Goal: Task Accomplishment & Management: Complete application form

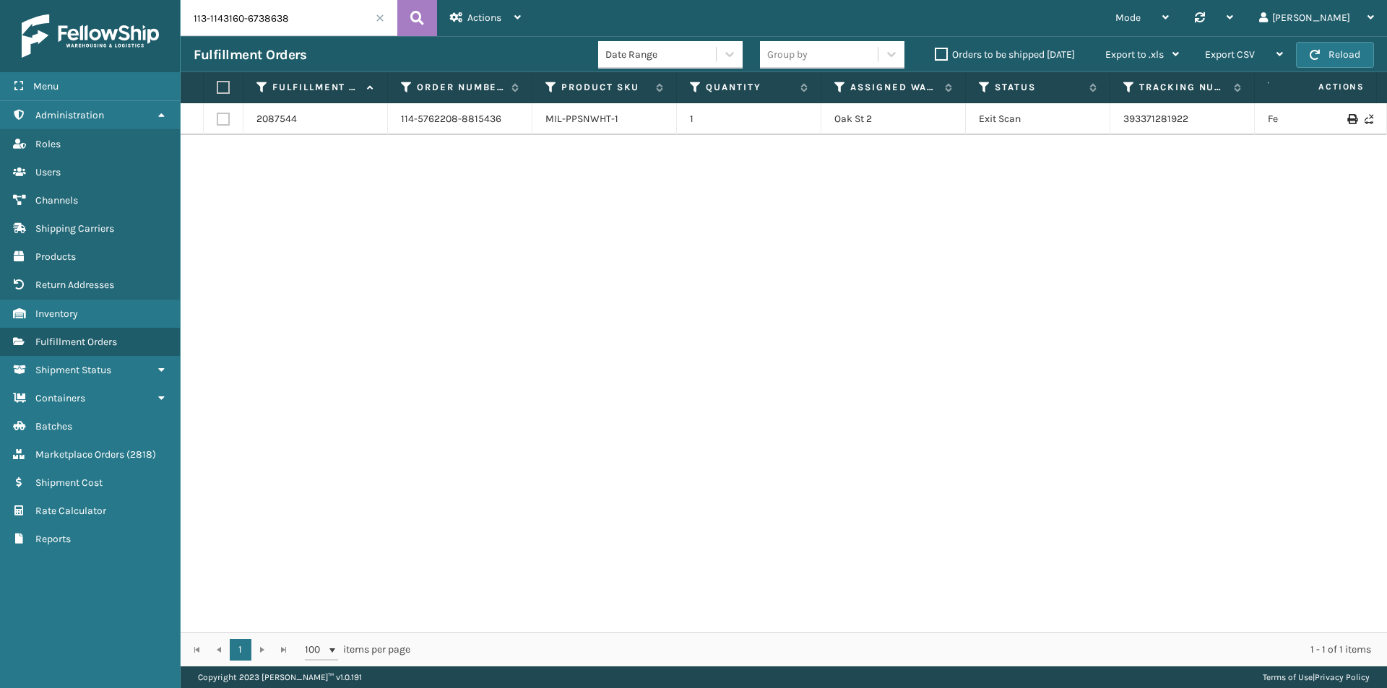
click at [436, 20] on button at bounding box center [417, 18] width 40 height 36
drag, startPoint x: 1174, startPoint y: 121, endPoint x: 1125, endPoint y: 126, distance: 49.4
click at [1125, 126] on td "393618827116" at bounding box center [1182, 119] width 144 height 32
copy link "393618827116"
click at [279, 18] on input "113-1143160-6738638" at bounding box center [289, 18] width 217 height 36
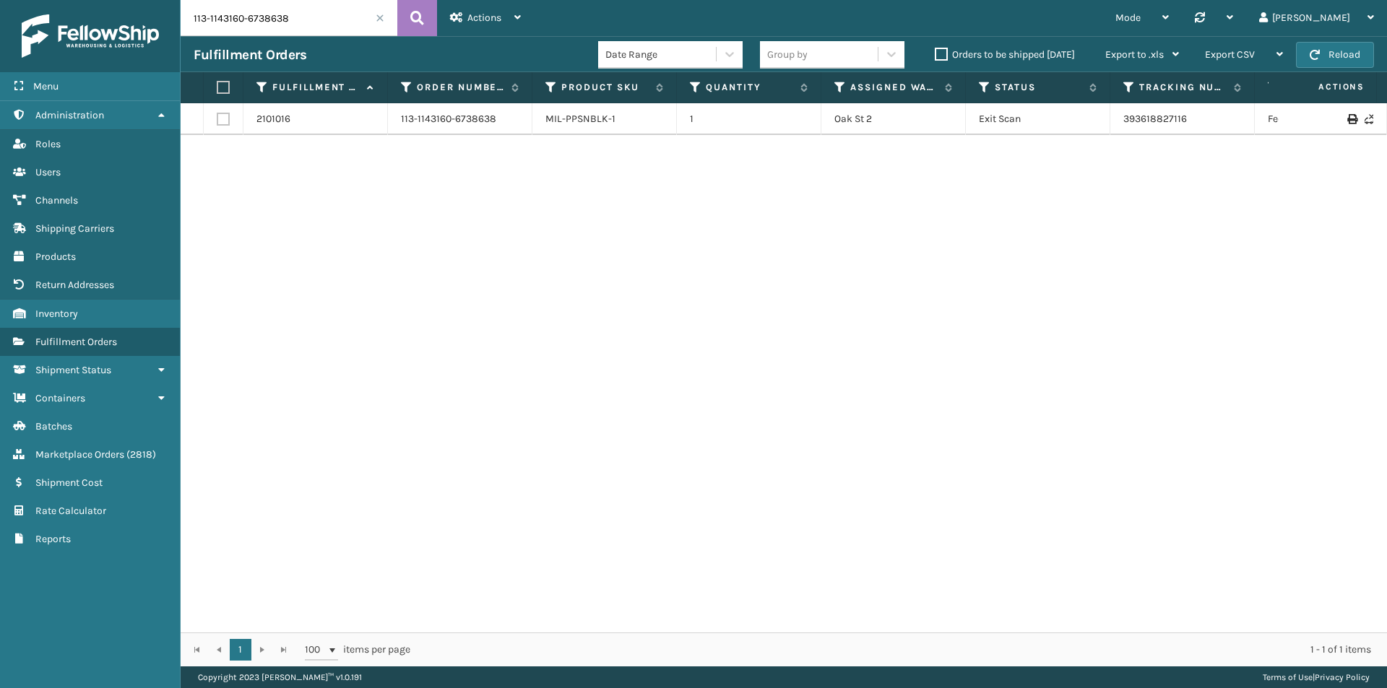
paste input "2-8617705-2105869"
type input "112-8617705-2105869"
click at [437, 19] on div "Actions Settings Remove All Filters Track Fulfillment Order Export Labels Bulk …" at bounding box center [485, 18] width 97 height 36
click at [425, 16] on button at bounding box center [417, 18] width 40 height 36
drag, startPoint x: 1247, startPoint y: 115, endPoint x: 1090, endPoint y: 119, distance: 156.8
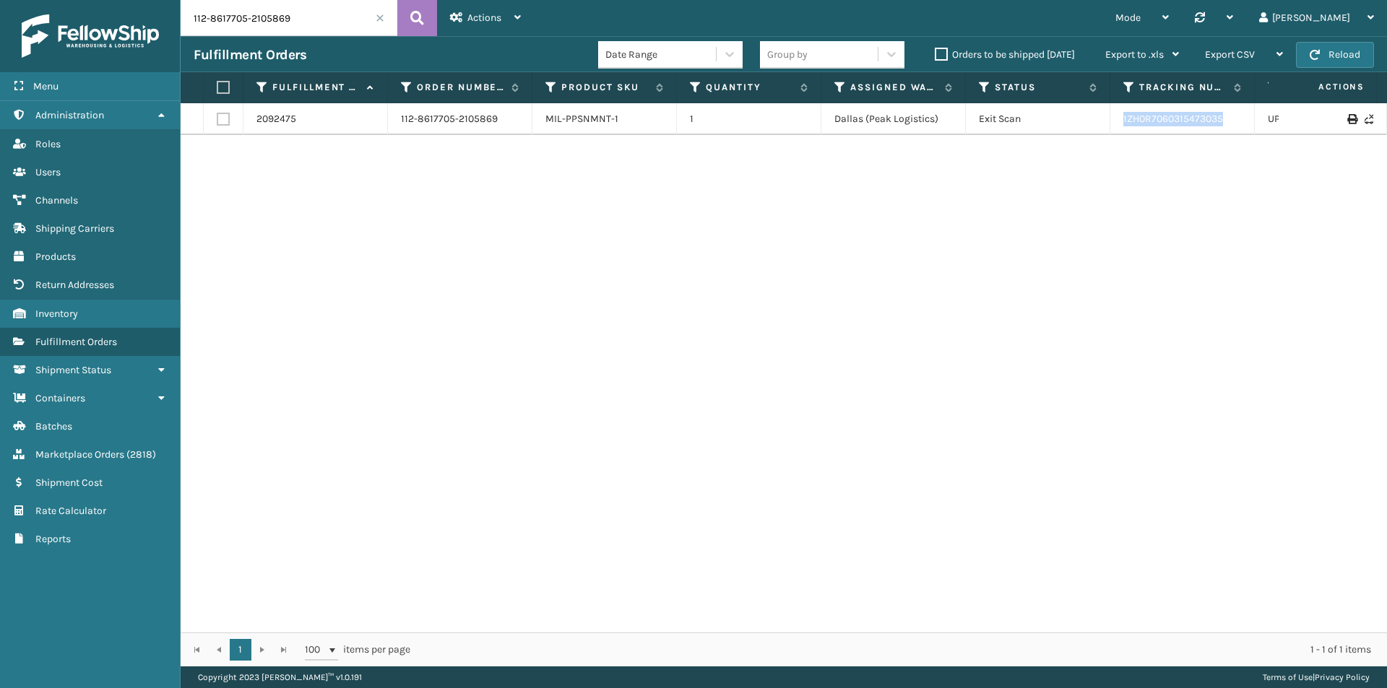
click at [1090, 119] on tr "2092475 112-8617705-2105869 MIL-PPSNMNT-1 1 [GEOGRAPHIC_DATA] (Peak Logistics) …" at bounding box center [989, 119] width 1616 height 32
copy tr "1ZH0R7060315473035"
click at [308, 27] on input "112-8617705-2105869" at bounding box center [289, 18] width 217 height 36
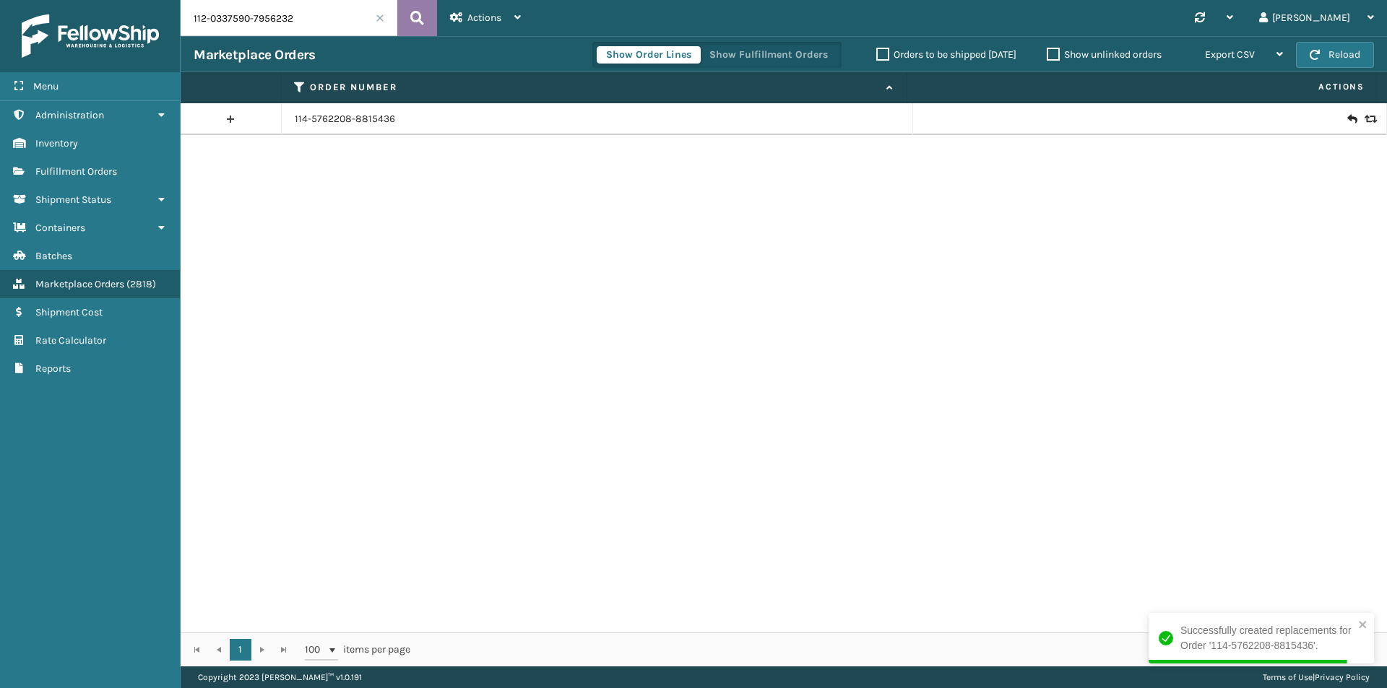
type input "112-0337590-7956232"
click at [405, 10] on button at bounding box center [417, 18] width 40 height 36
click at [1347, 118] on icon at bounding box center [1351, 119] width 9 height 14
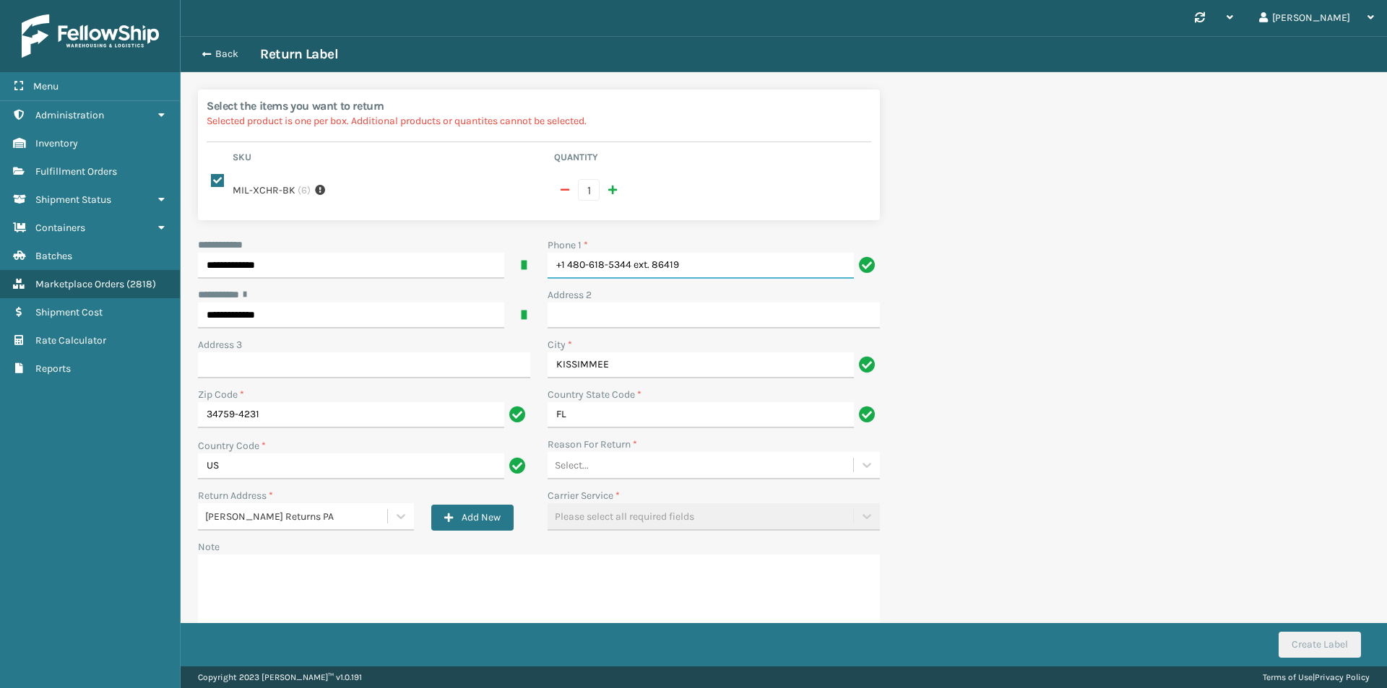
click at [682, 253] on input "+1 480-618-5344 ext. 86419" at bounding box center [701, 266] width 306 height 26
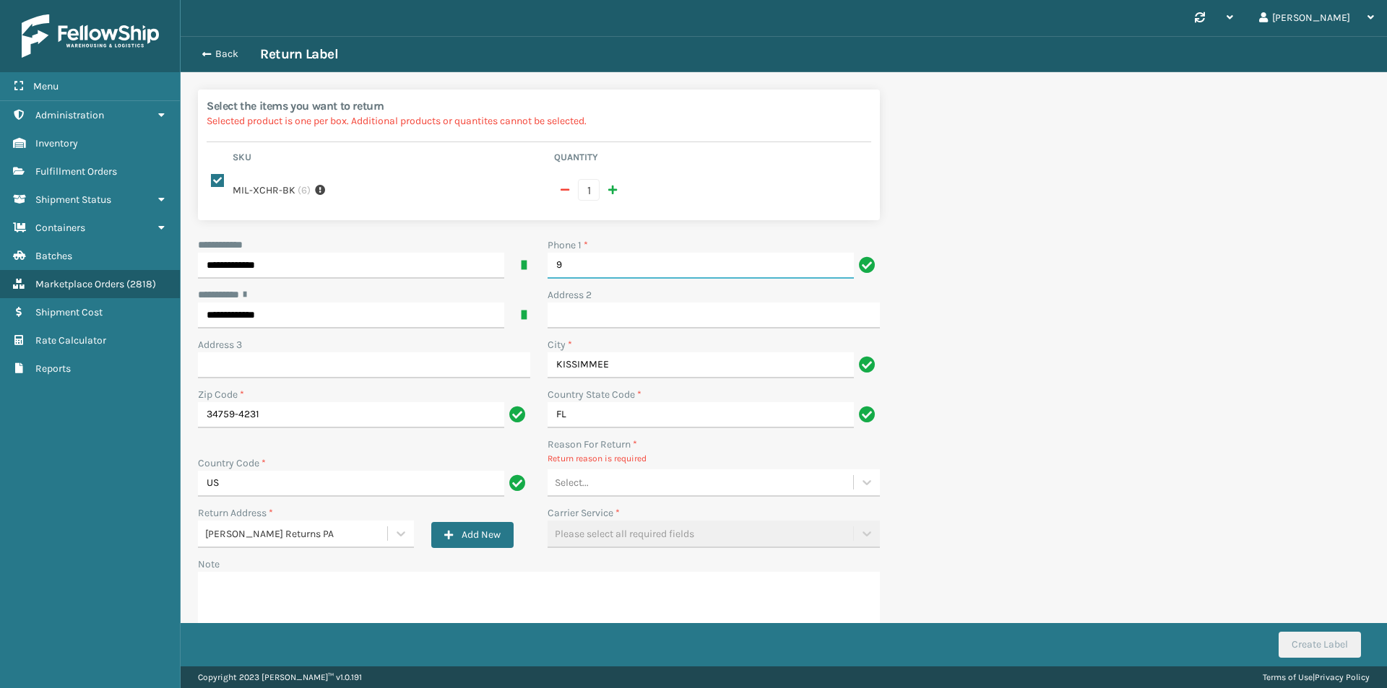
type input "9999999999"
click at [613, 471] on div "Select..." at bounding box center [701, 483] width 306 height 24
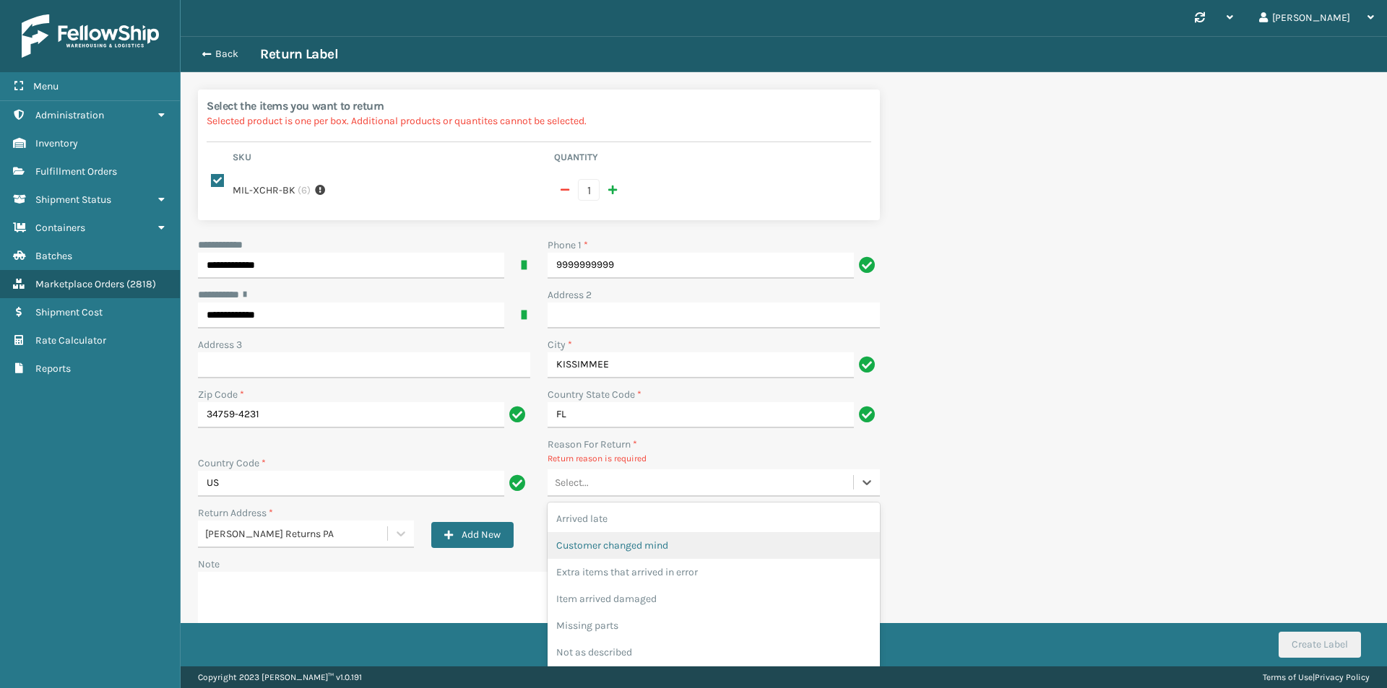
click at [637, 532] on div "Customer changed mind" at bounding box center [714, 545] width 332 height 27
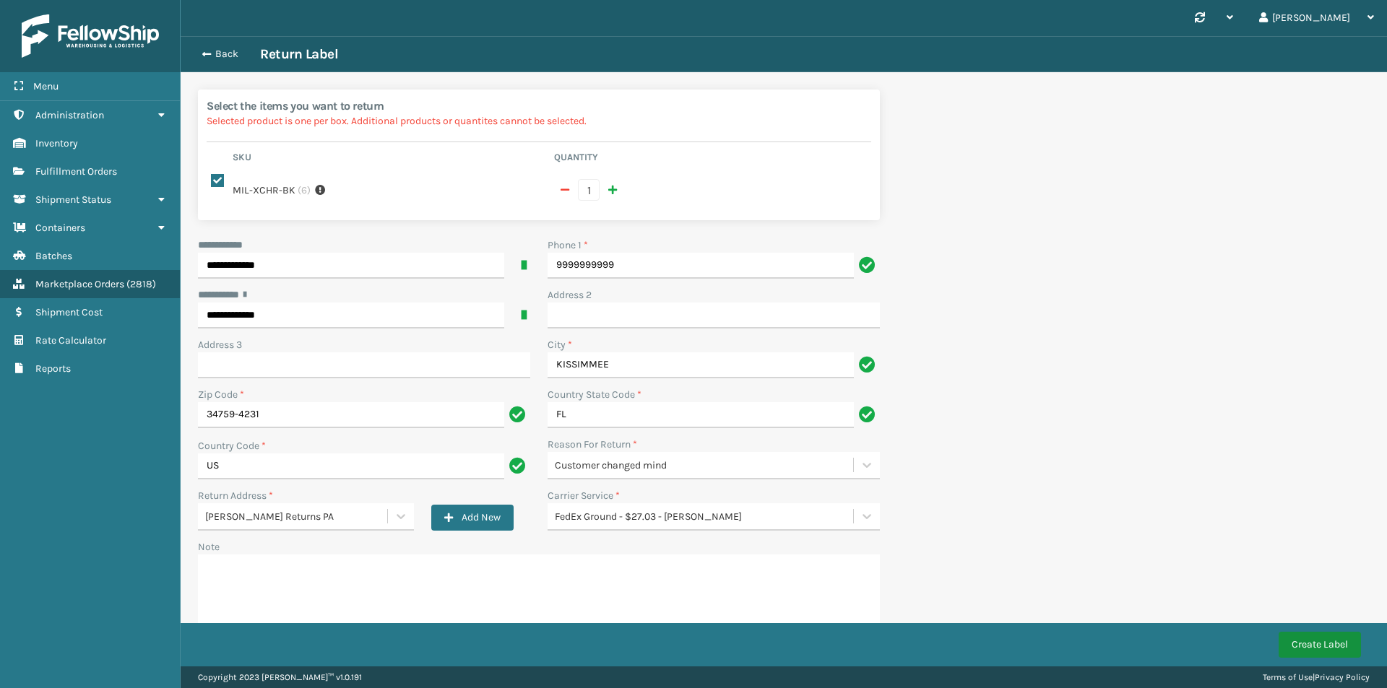
click at [1318, 649] on button "Create Label" at bounding box center [1319, 645] width 82 height 26
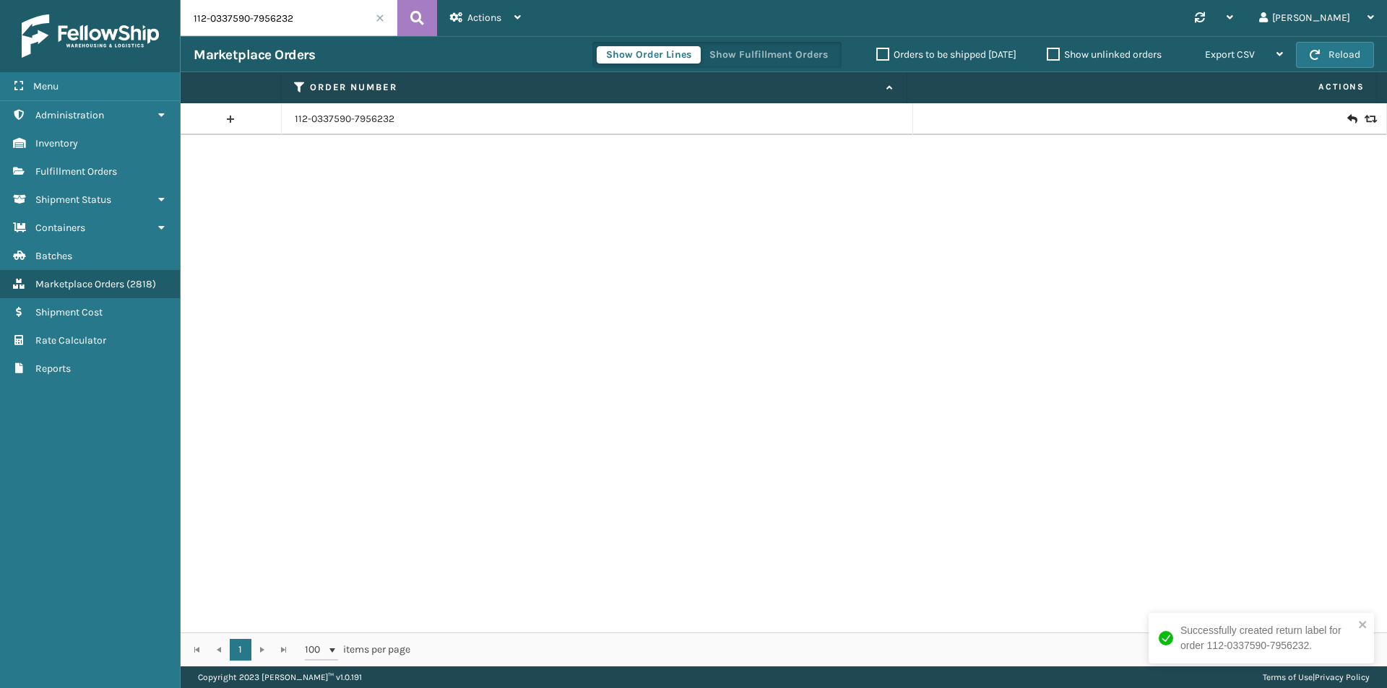
click at [1347, 119] on icon at bounding box center [1351, 119] width 9 height 14
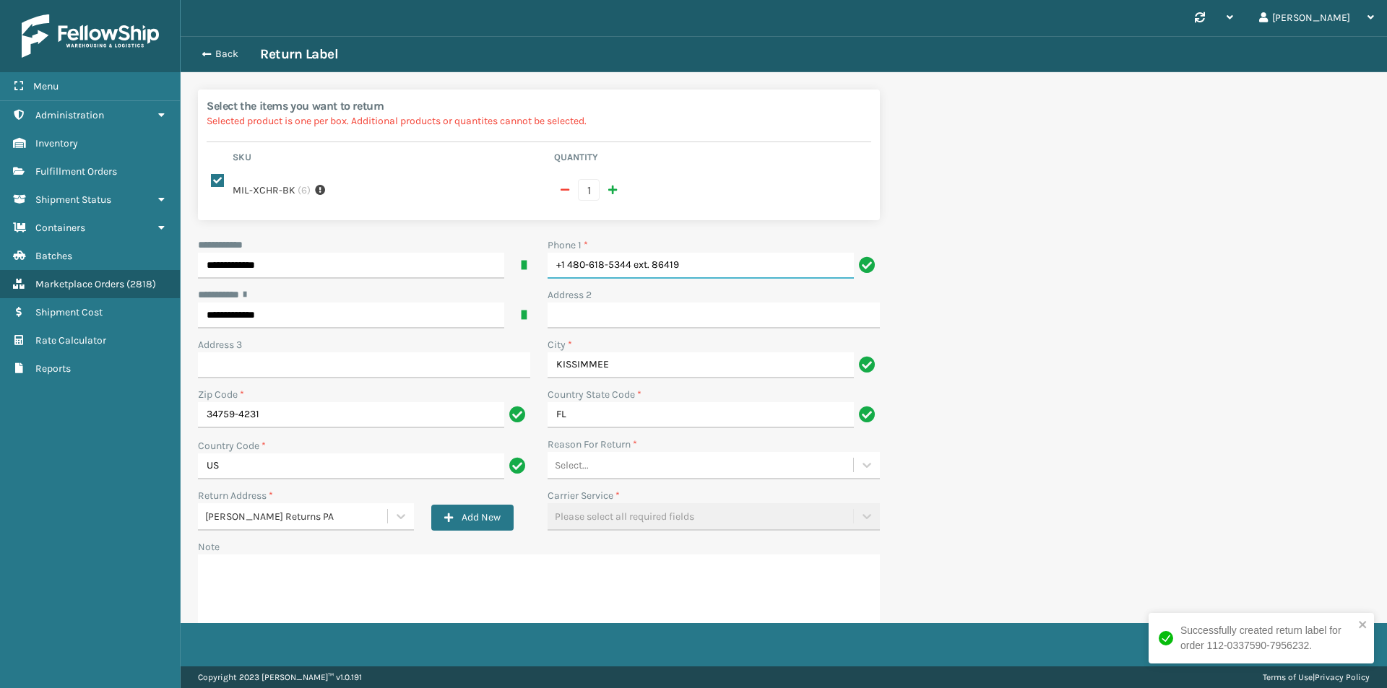
click at [736, 255] on input "+1 480-618-5344 ext. 86419" at bounding box center [701, 266] width 306 height 26
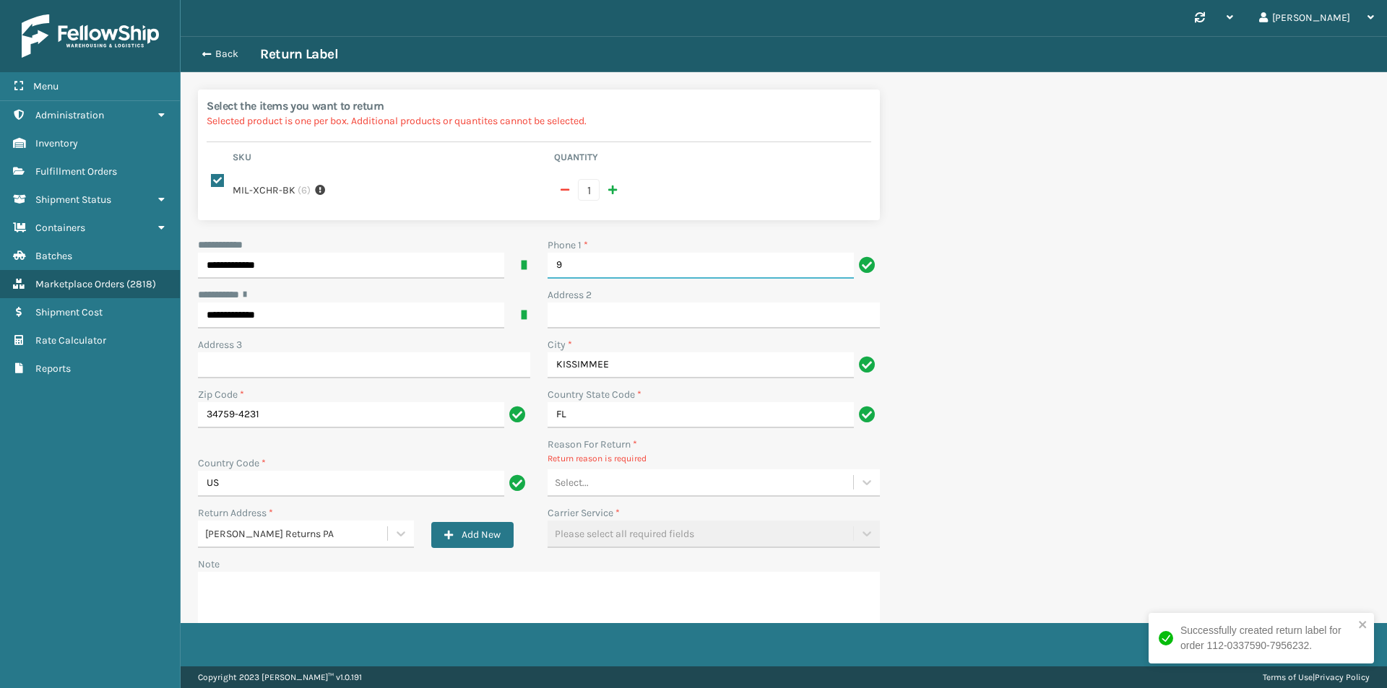
type input "9999999999"
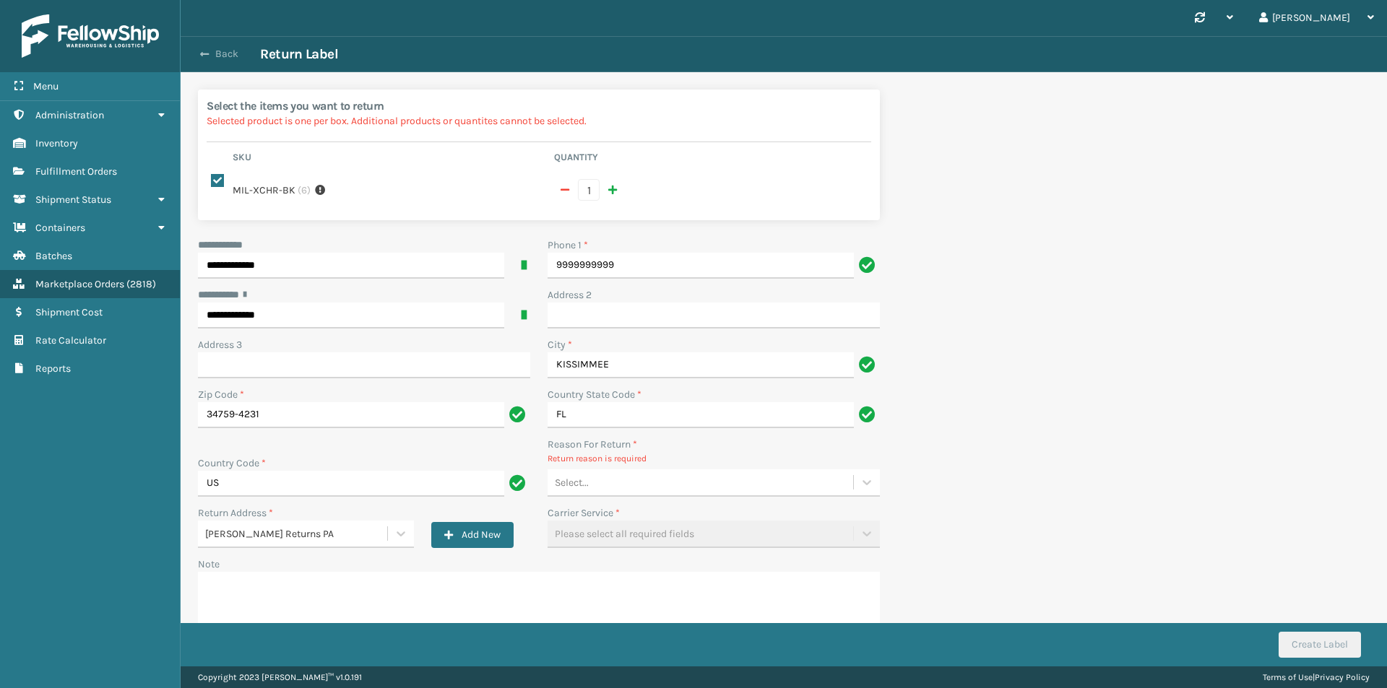
click at [220, 49] on button "Back" at bounding box center [227, 54] width 66 height 13
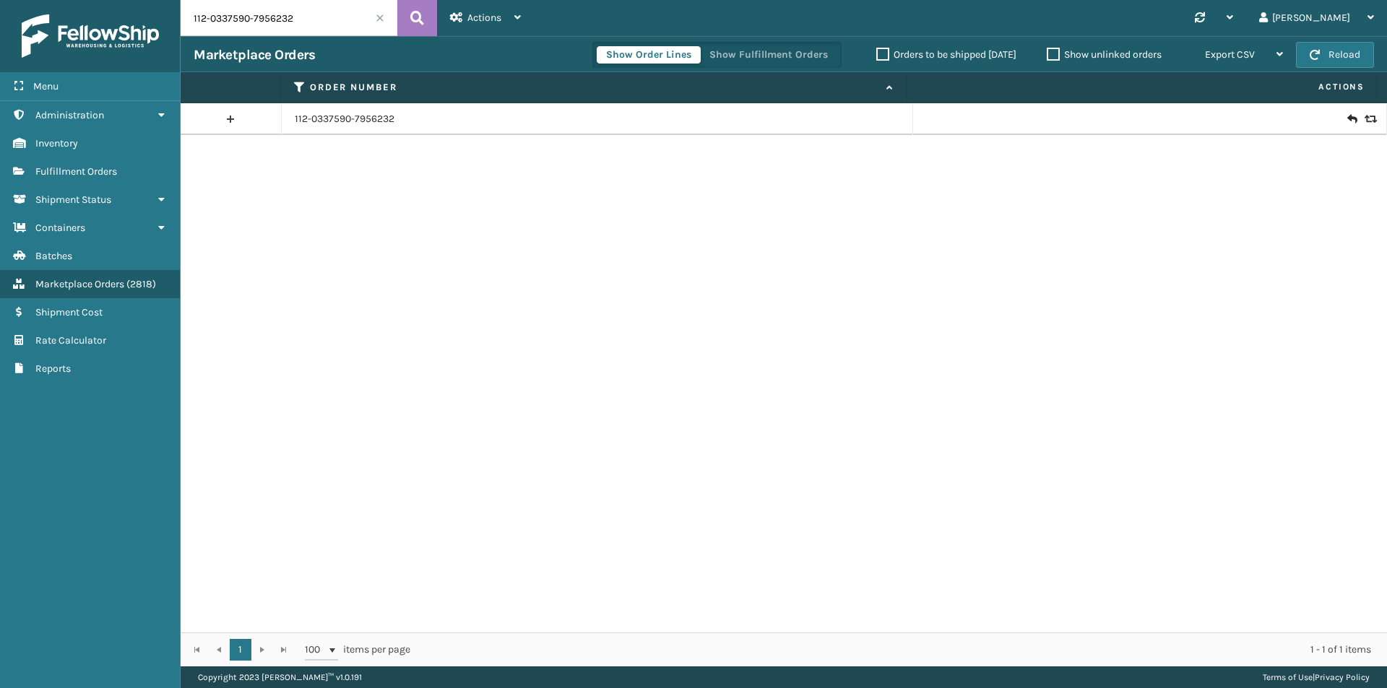
click at [345, 110] on td "112-0337590-7956232" at bounding box center [597, 119] width 631 height 32
click at [348, 121] on link "112-0337590-7956232" at bounding box center [345, 119] width 100 height 14
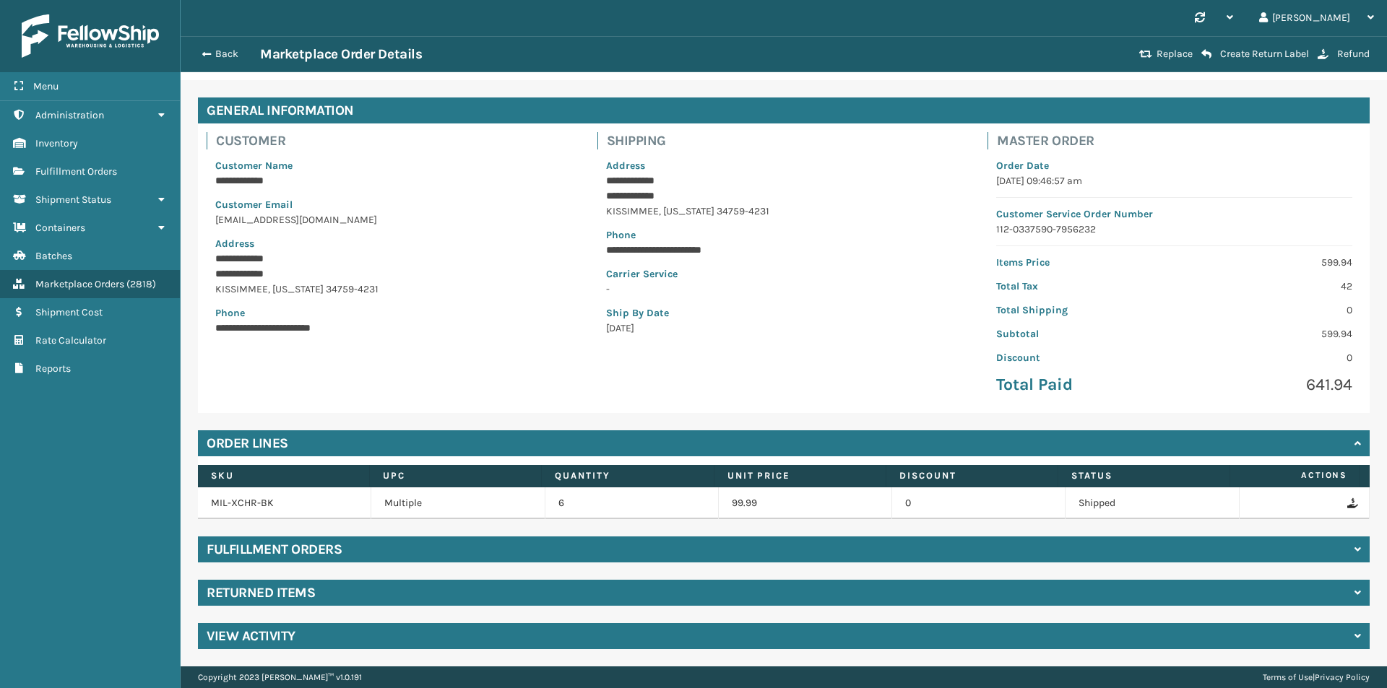
click at [341, 607] on div "**********" at bounding box center [784, 373] width 1206 height 587
click at [341, 597] on div "Returned Items" at bounding box center [784, 593] width 1172 height 26
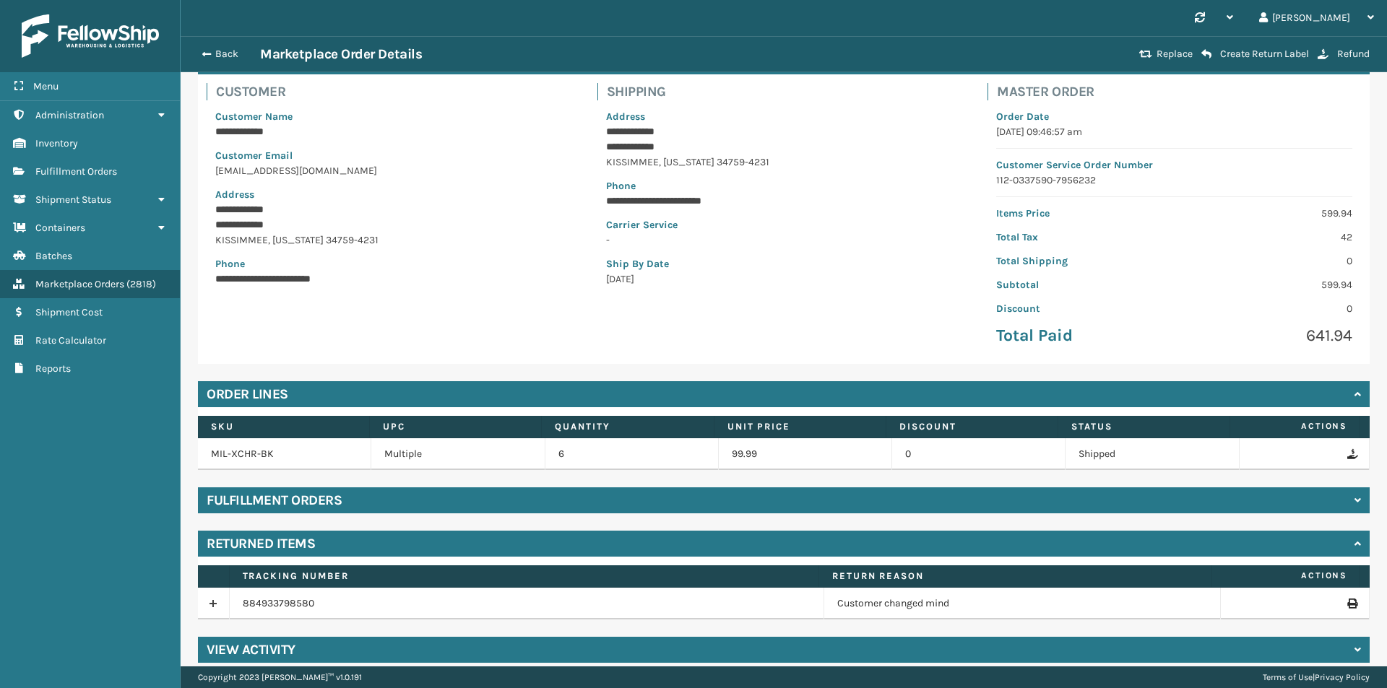
scroll to position [105, 0]
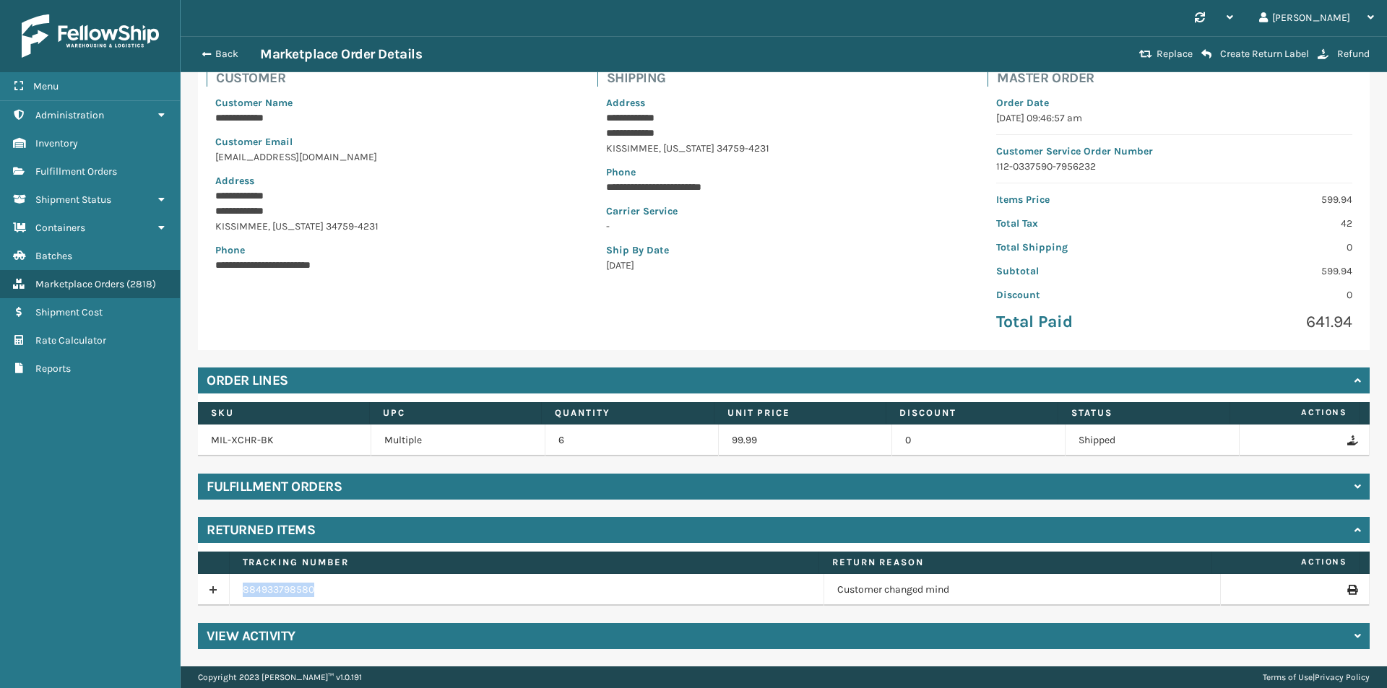
drag, startPoint x: 339, startPoint y: 589, endPoint x: 198, endPoint y: 589, distance: 140.9
click at [198, 589] on tr "884933798580 Customer changed mind" at bounding box center [784, 590] width 1172 height 32
copy tr "884933798580"
click at [227, 61] on div "Back Marketplace Order Details" at bounding box center [664, 54] width 941 height 17
click at [222, 55] on button "Back" at bounding box center [227, 54] width 66 height 13
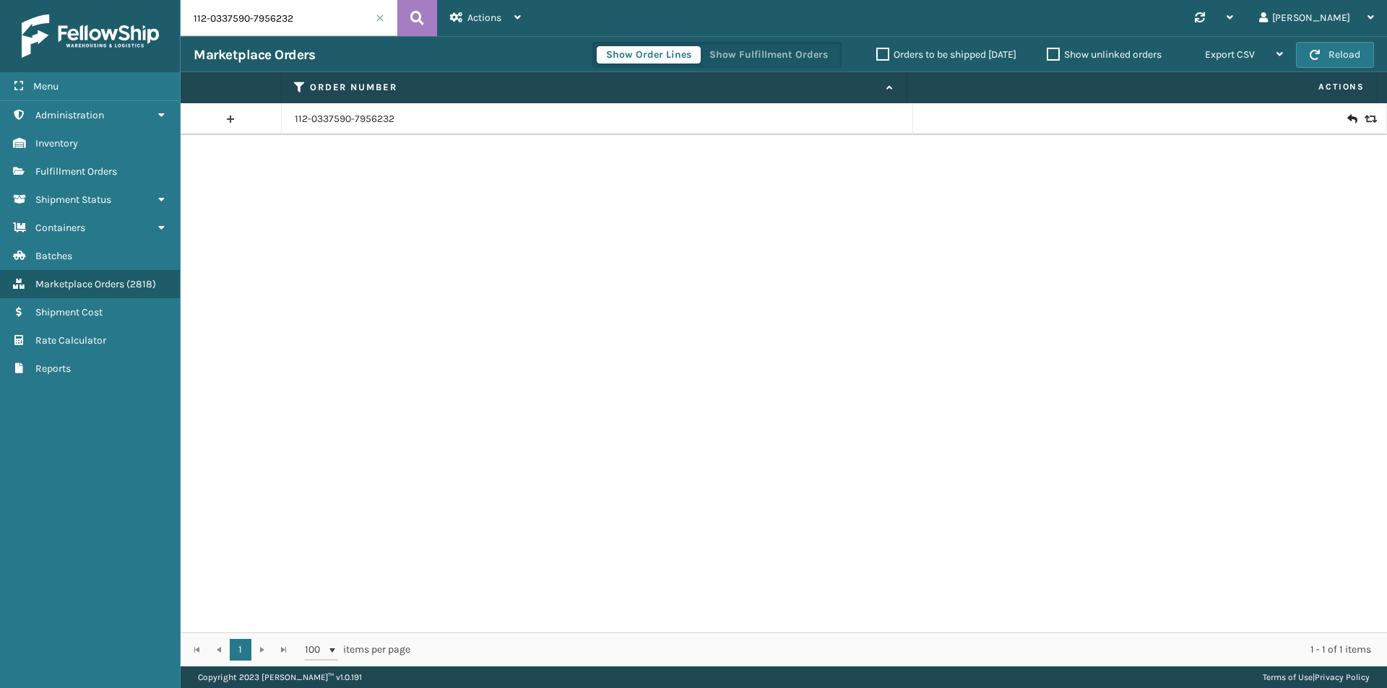
click at [1347, 117] on icon at bounding box center [1351, 119] width 9 height 14
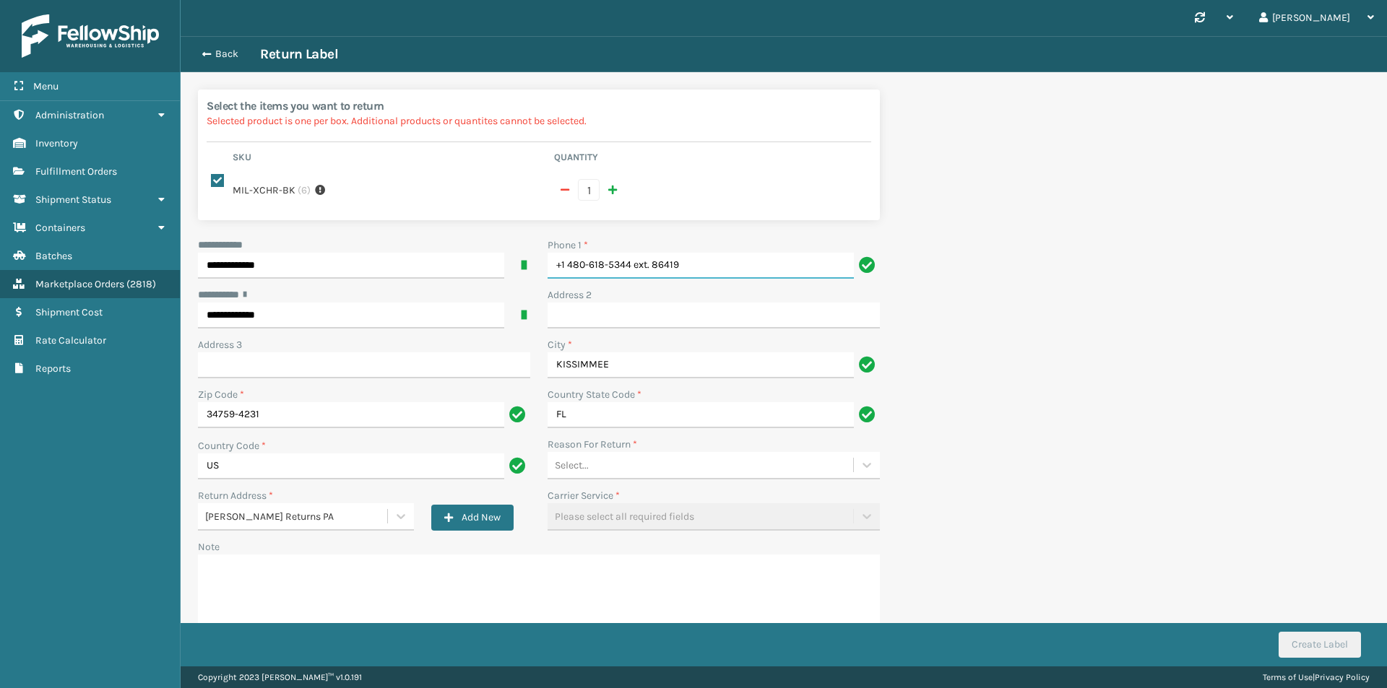
click at [709, 253] on input "+1 480-618-5344 ext. 86419" at bounding box center [701, 266] width 306 height 26
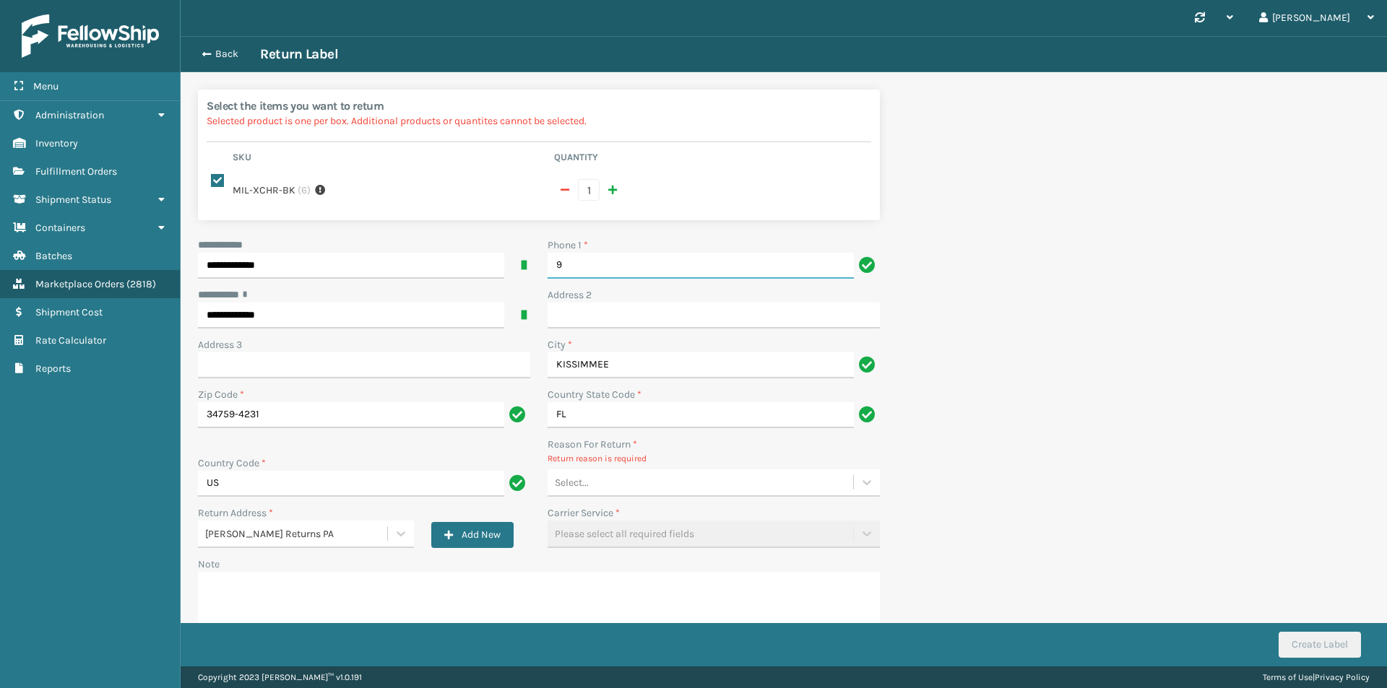
type input "9999999999"
click at [635, 471] on div "Select..." at bounding box center [701, 483] width 306 height 24
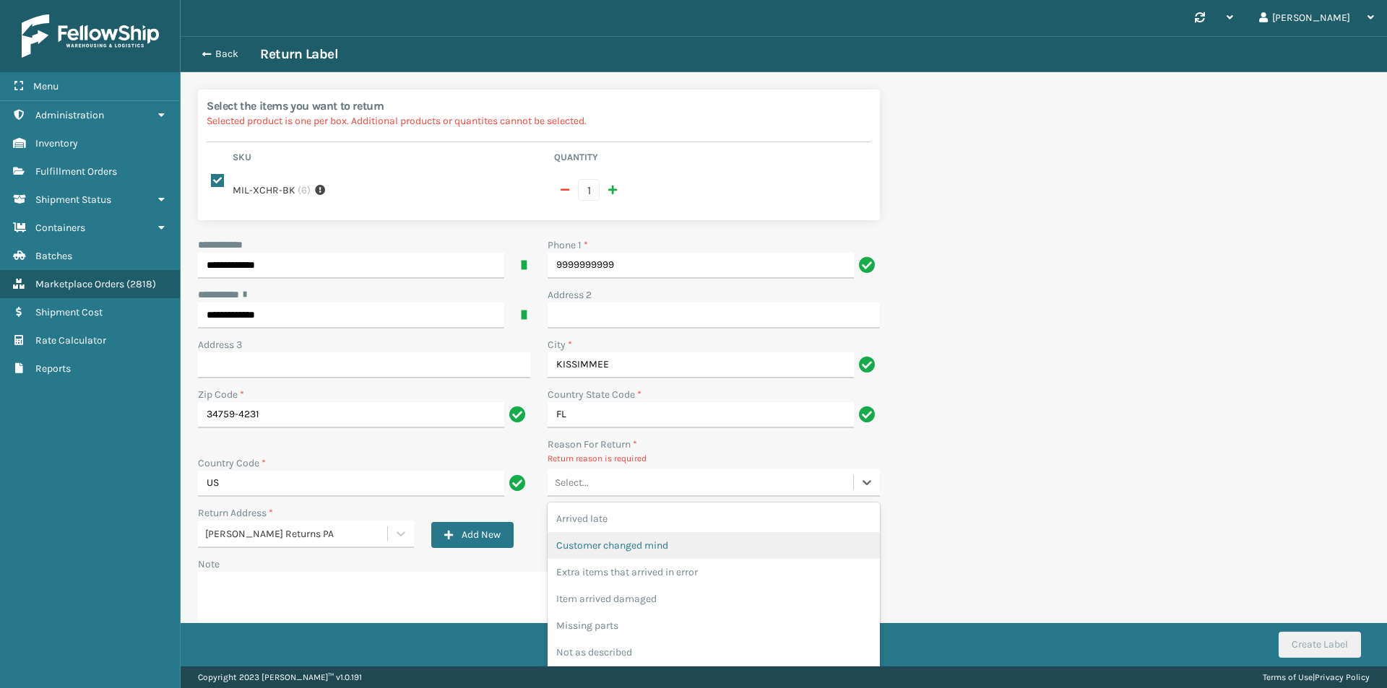
click at [634, 532] on div "Customer changed mind" at bounding box center [714, 545] width 332 height 27
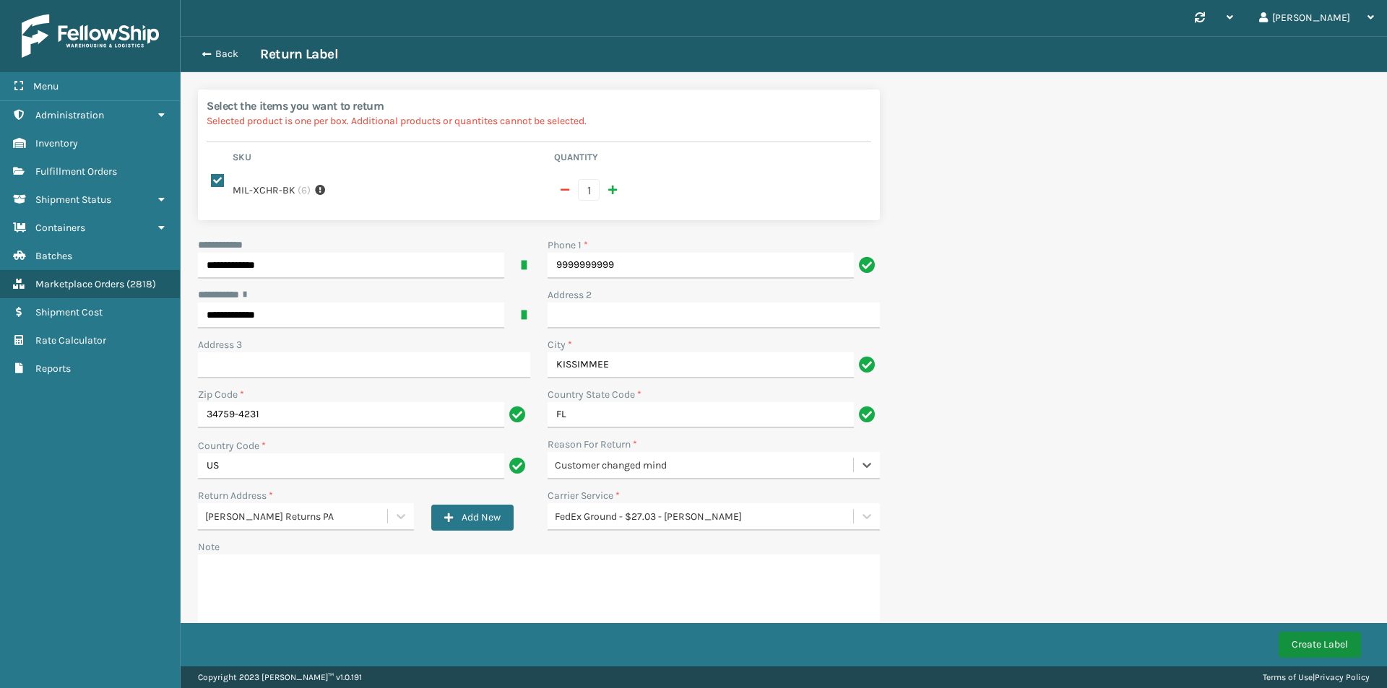
click at [1307, 641] on button "Create Label" at bounding box center [1319, 645] width 82 height 26
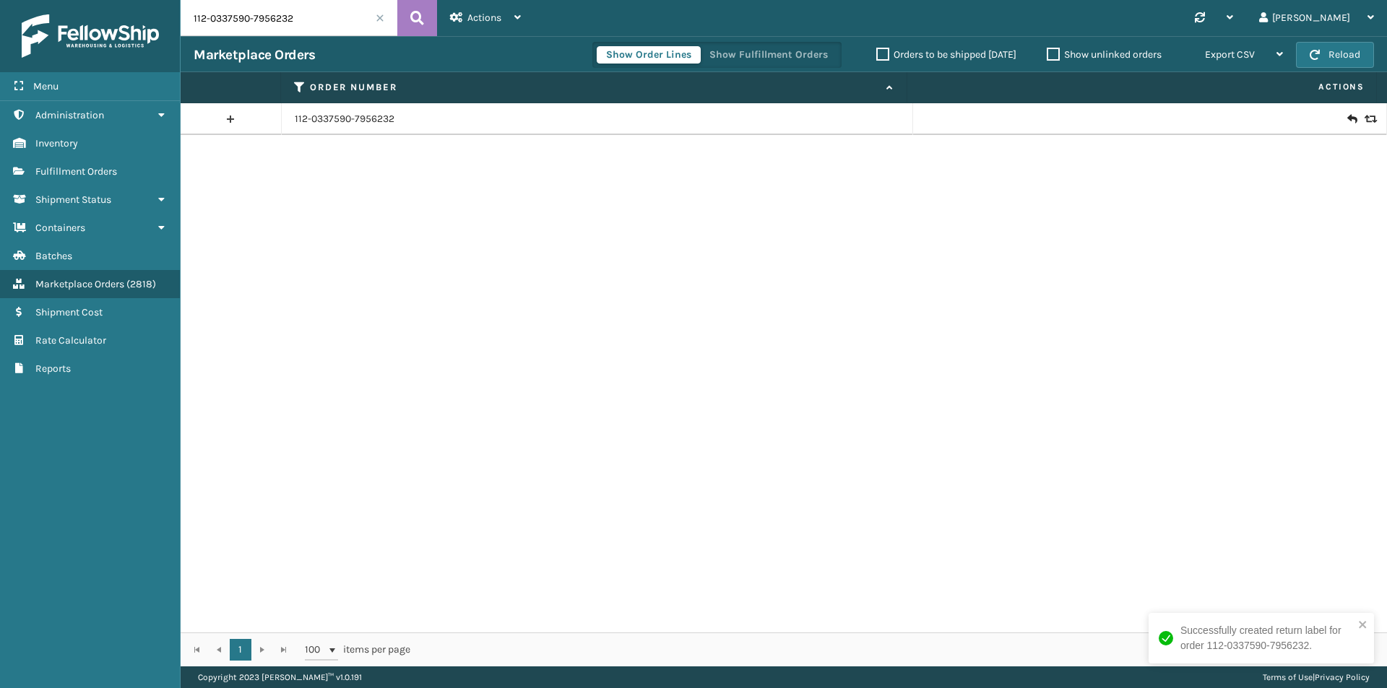
click at [1347, 121] on icon at bounding box center [1351, 119] width 9 height 14
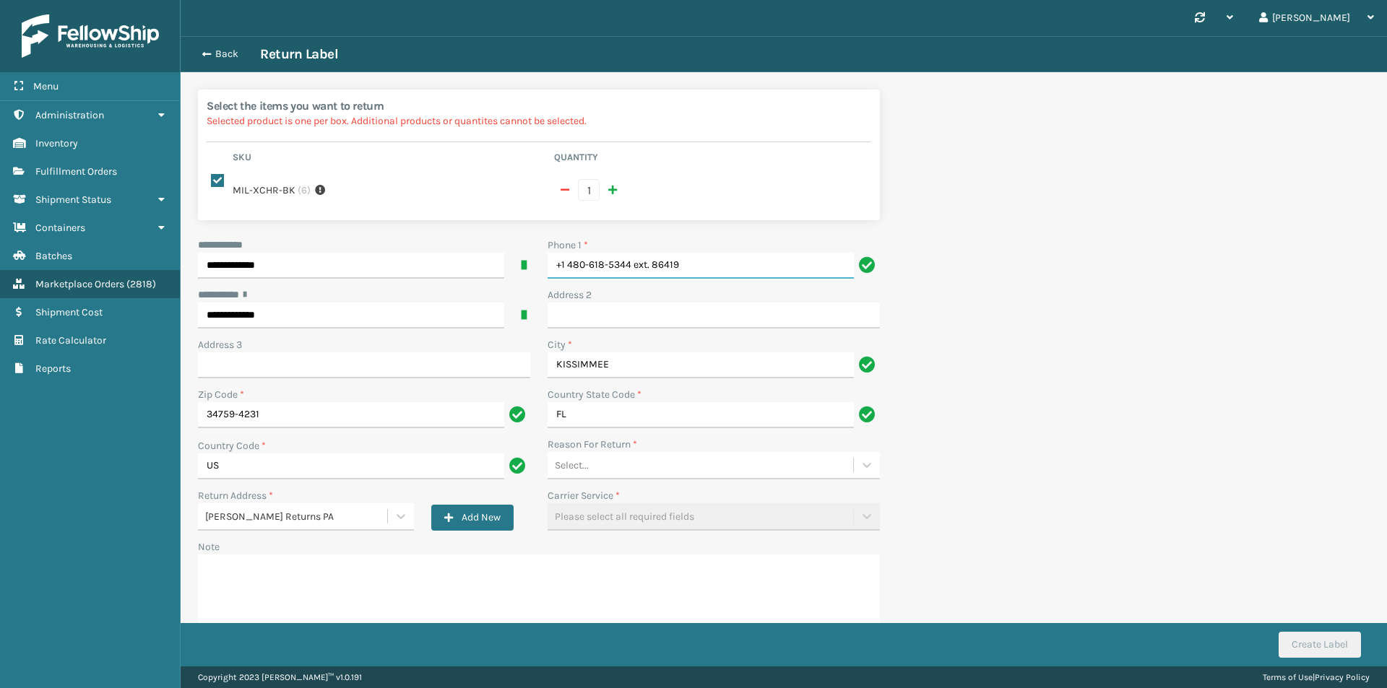
click at [693, 255] on input "+1 480-618-5344 ext. 86419" at bounding box center [701, 266] width 306 height 26
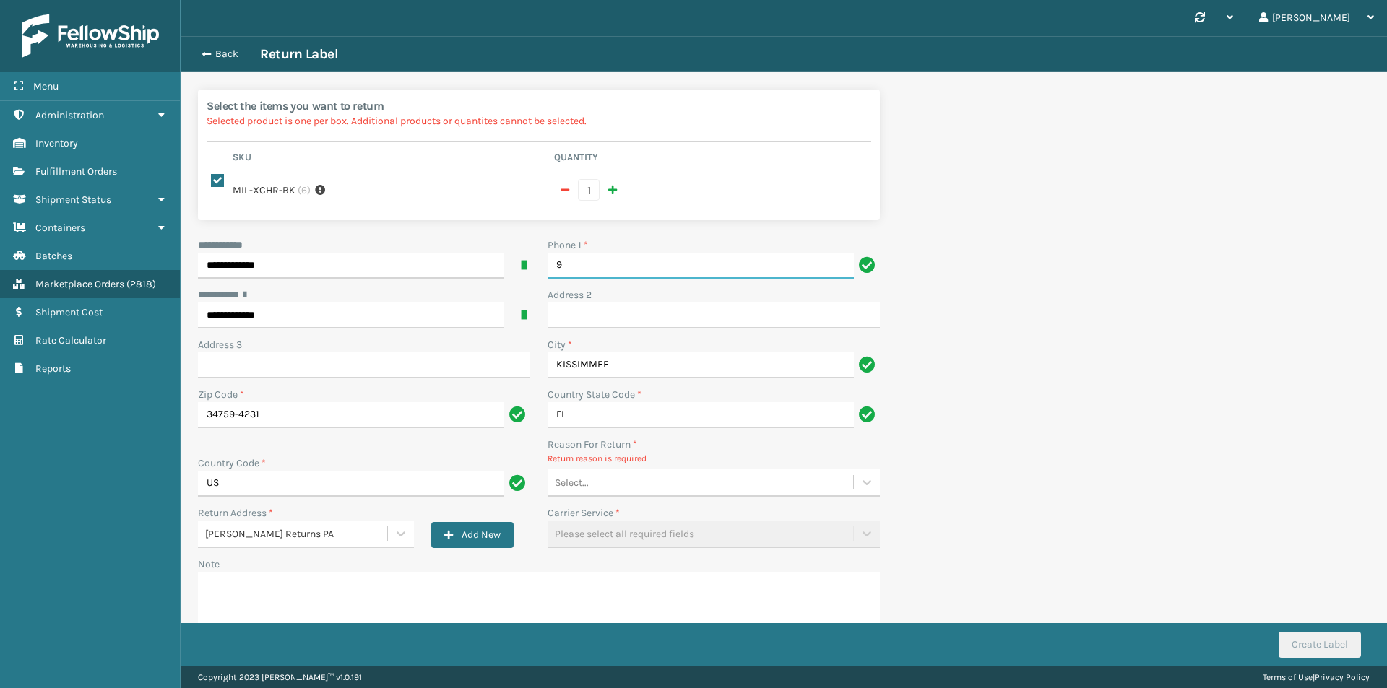
type input "9999999999"
drag, startPoint x: 602, startPoint y: 474, endPoint x: 605, endPoint y: 486, distance: 12.5
click at [604, 474] on div "Select..." at bounding box center [701, 483] width 306 height 24
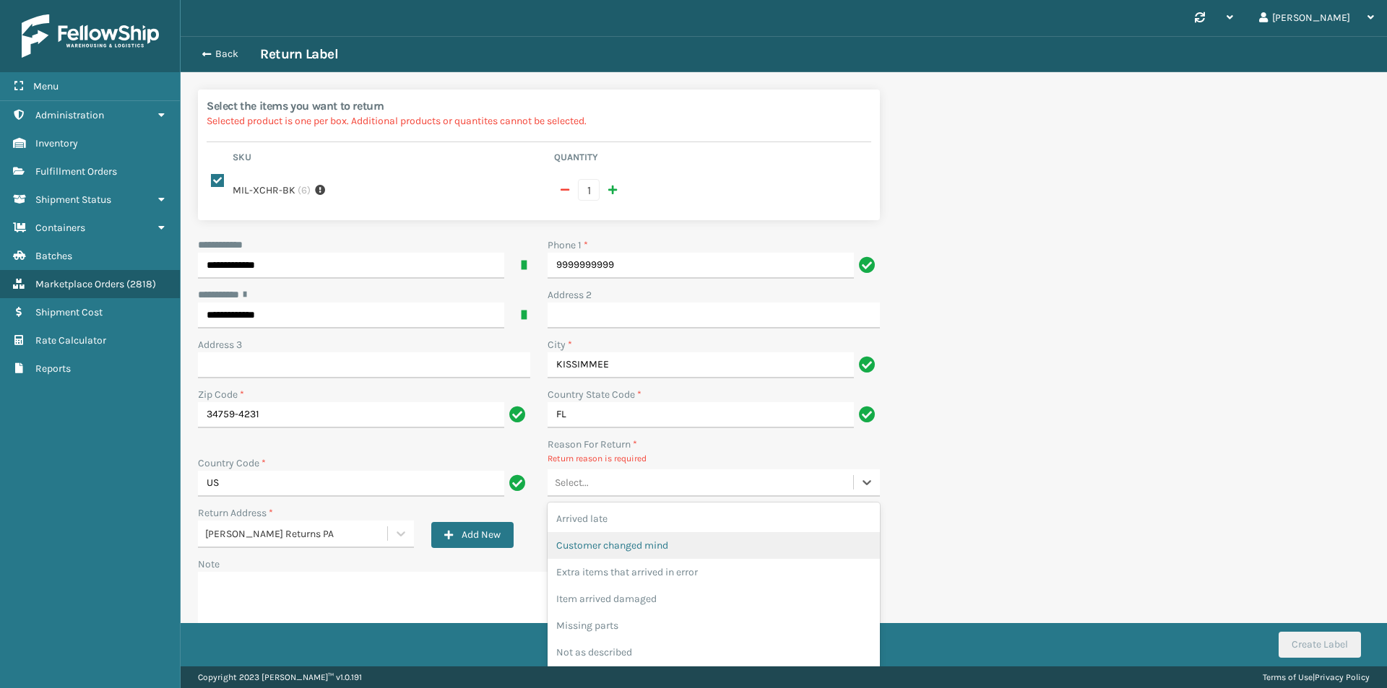
click at [620, 532] on div "Customer changed mind" at bounding box center [714, 545] width 332 height 27
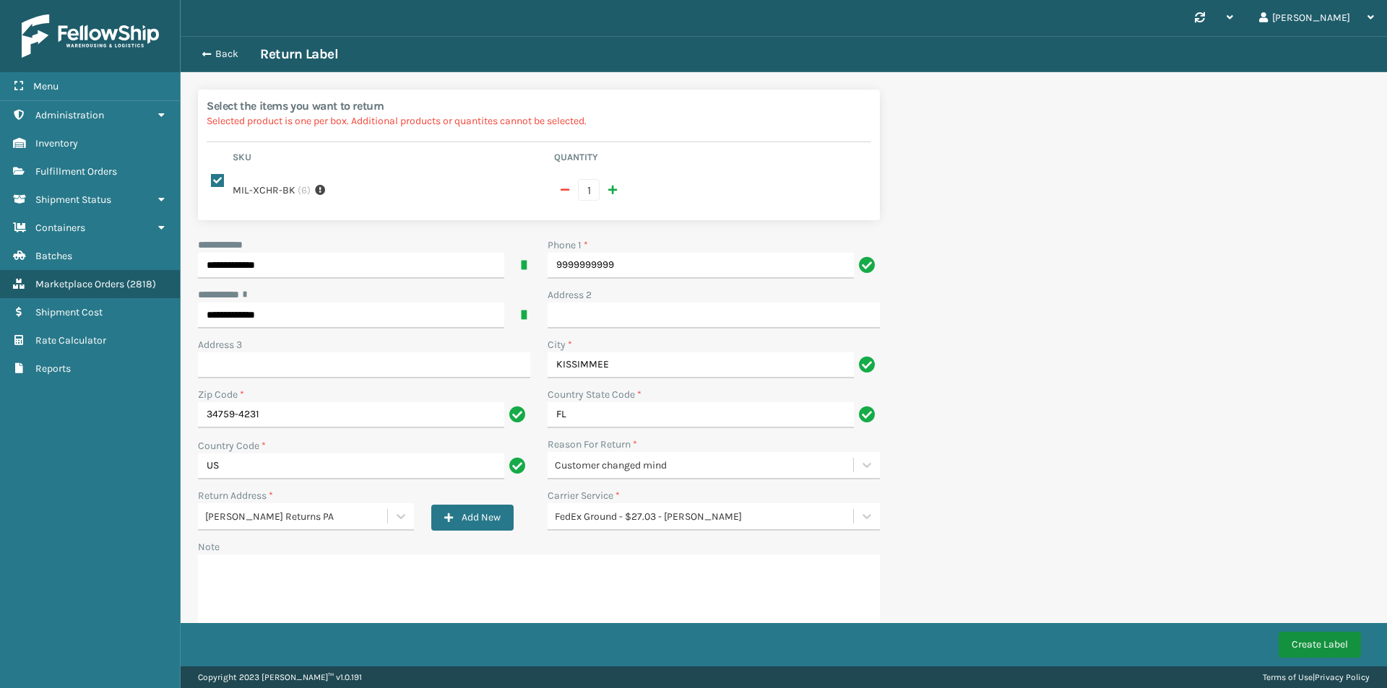
click at [1305, 641] on button "Create Label" at bounding box center [1319, 645] width 82 height 26
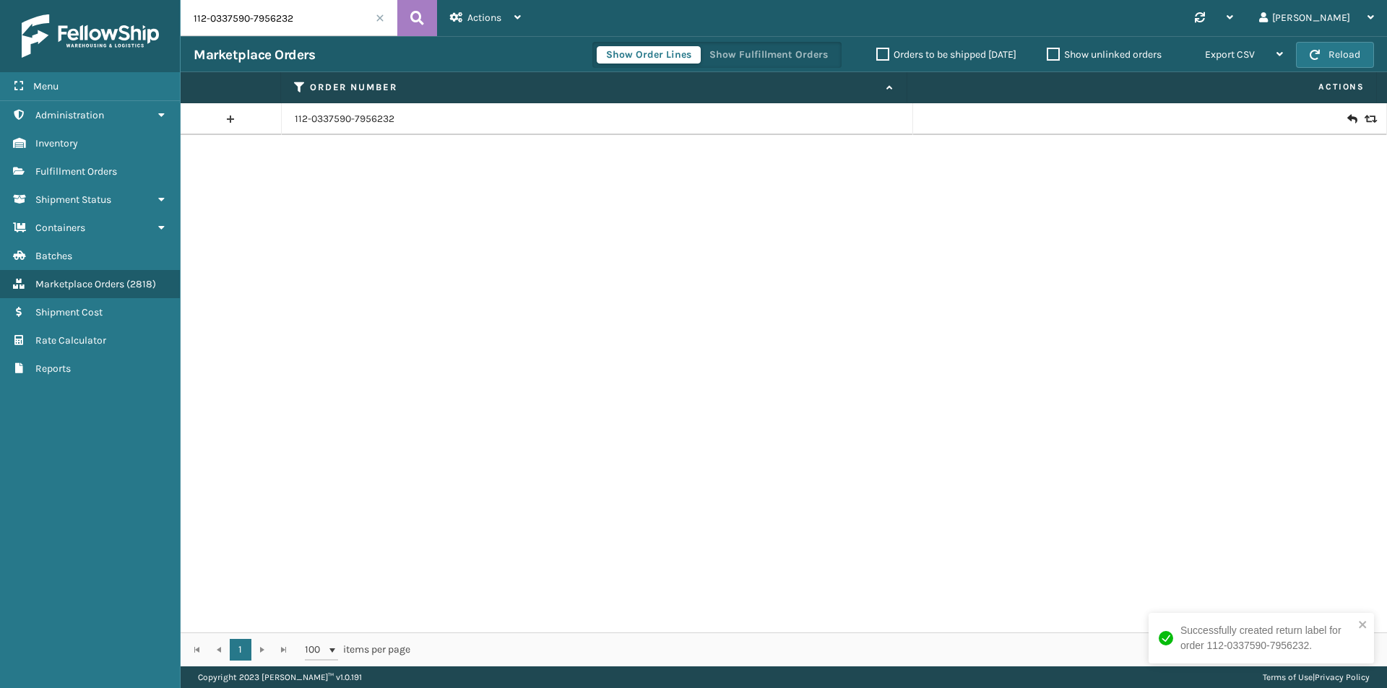
click at [1347, 119] on icon at bounding box center [1351, 119] width 9 height 14
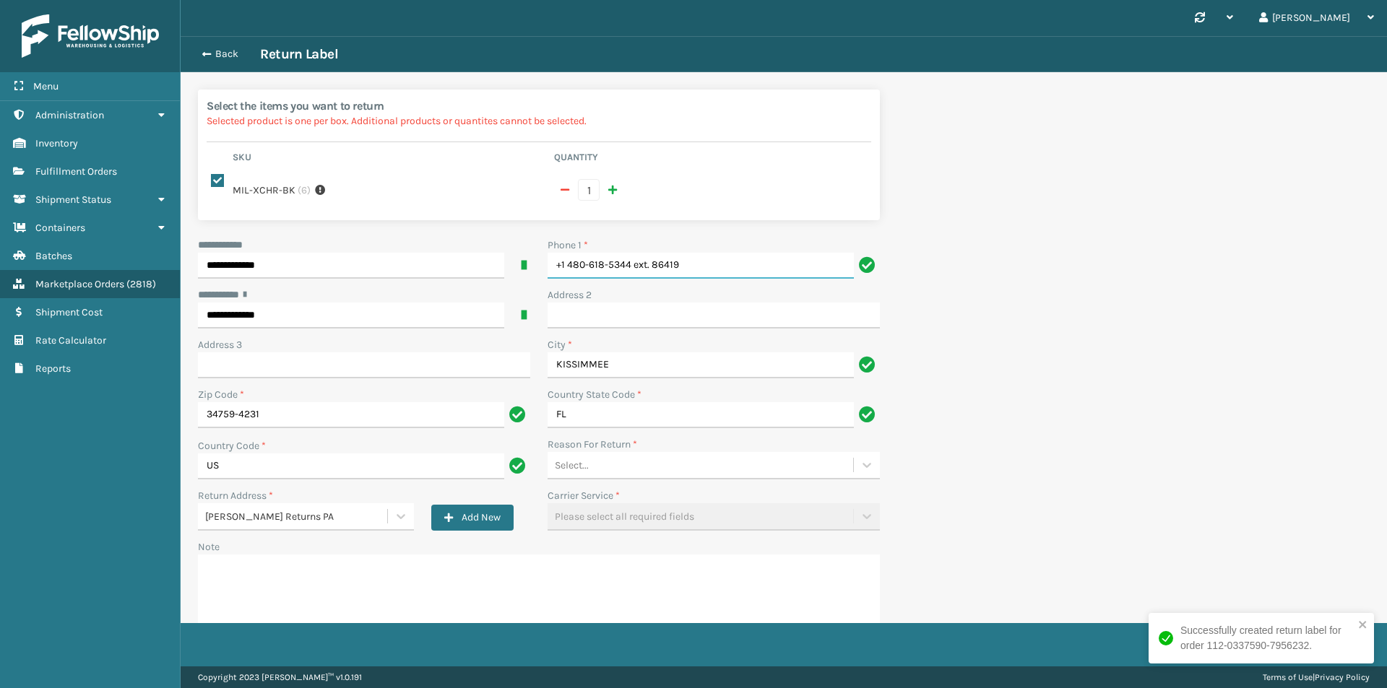
click at [748, 259] on input "+1 480-618-5344 ext. 86419" at bounding box center [701, 266] width 306 height 26
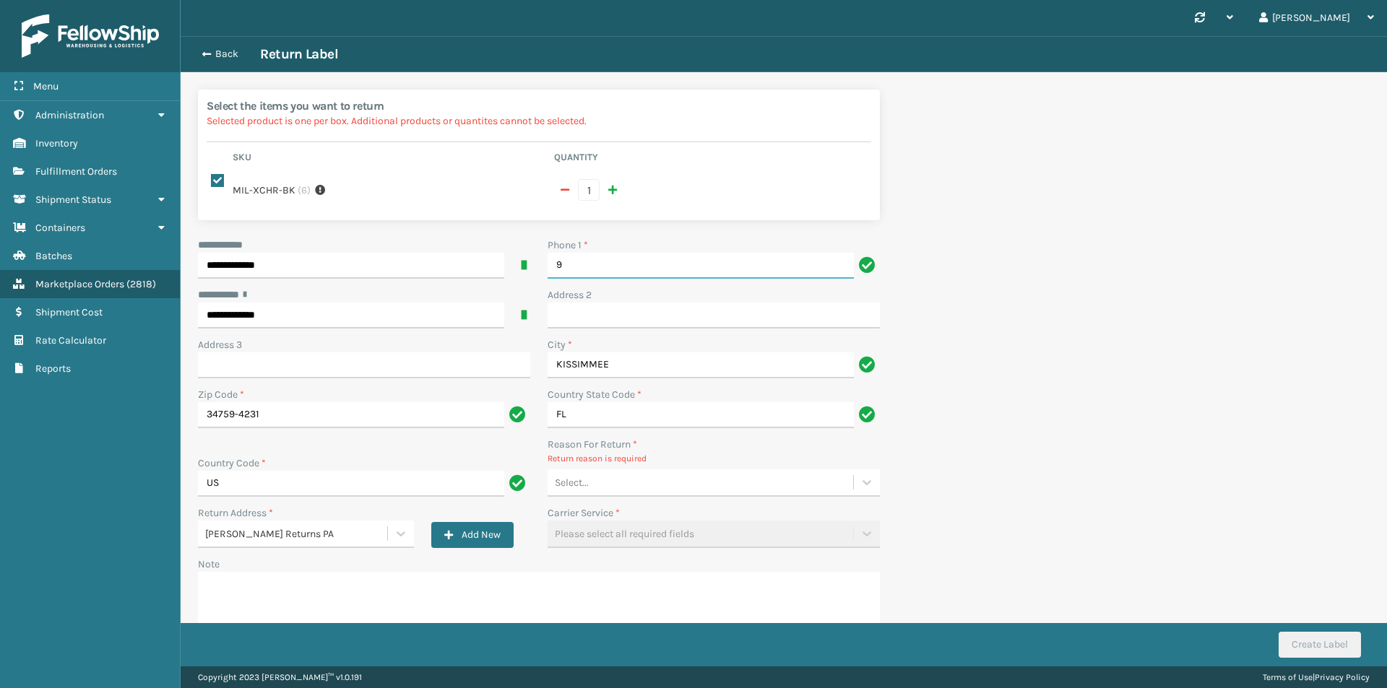
type input "9999999999"
click at [649, 471] on div "Select..." at bounding box center [701, 483] width 306 height 24
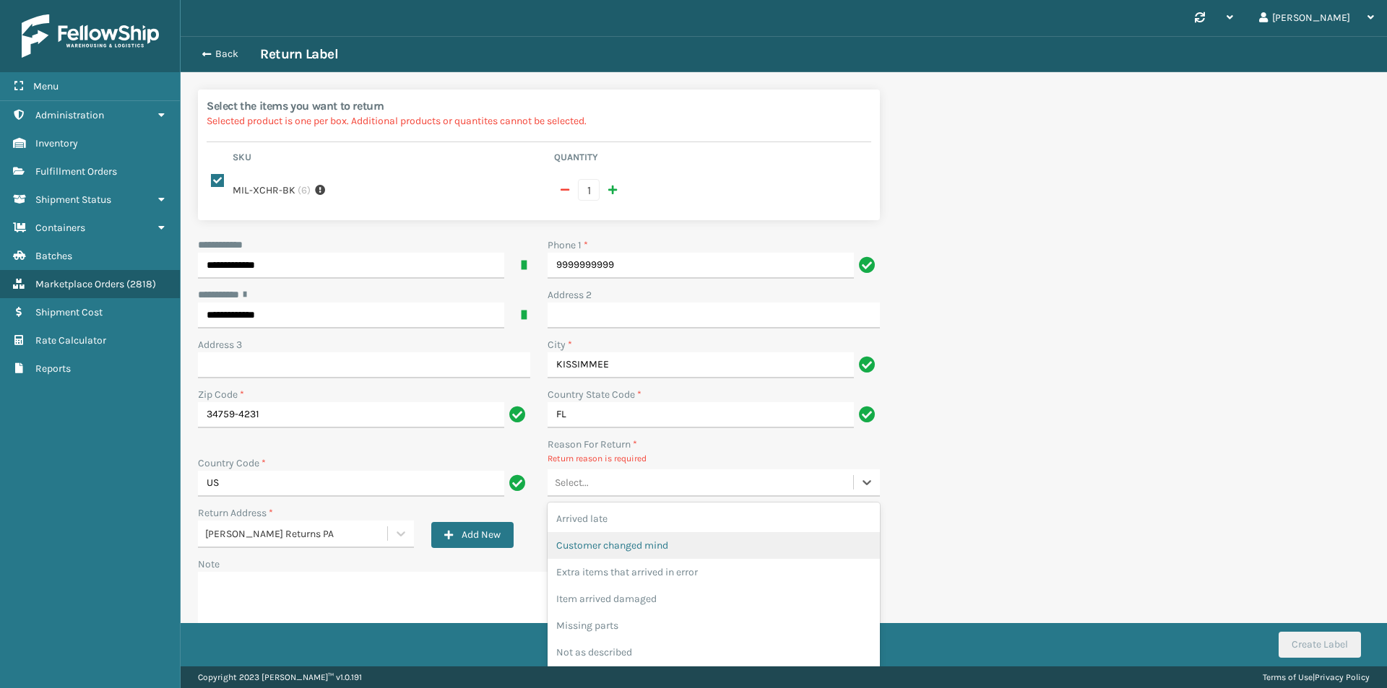
click at [644, 532] on div "Customer changed mind" at bounding box center [714, 545] width 332 height 27
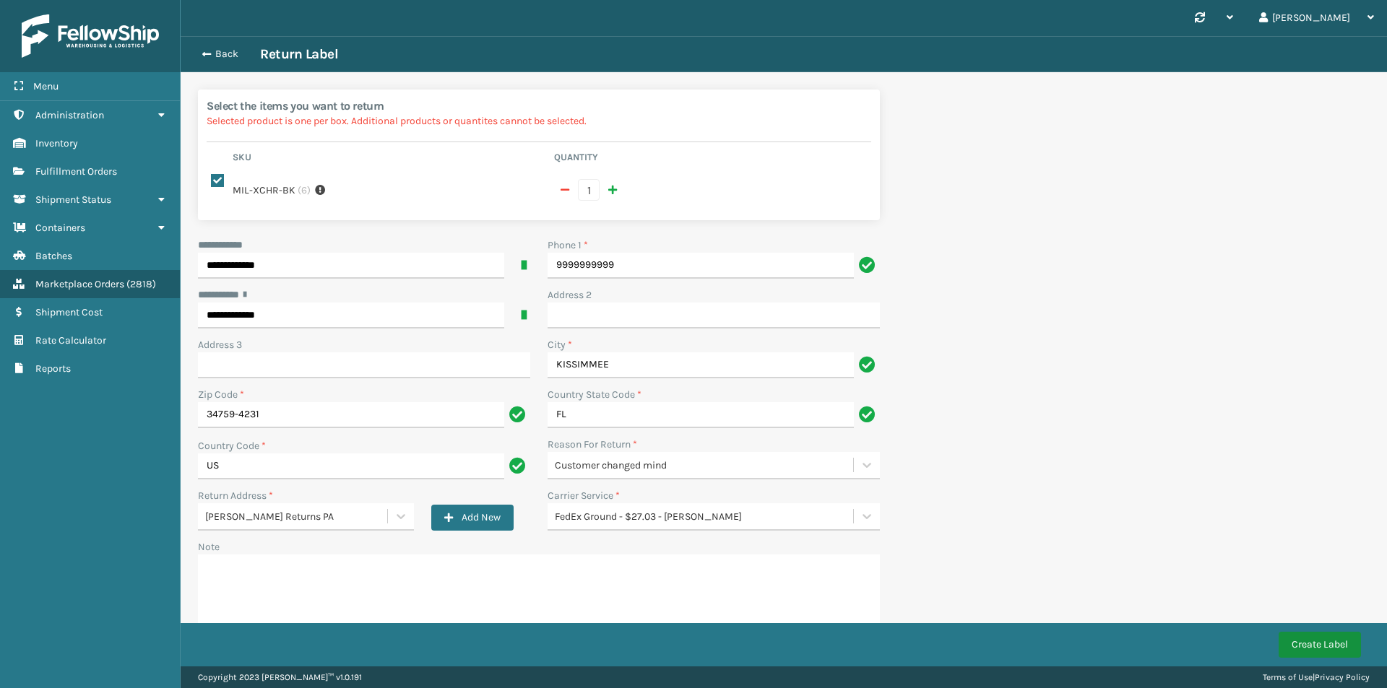
click at [1320, 636] on button "Create Label" at bounding box center [1319, 645] width 82 height 26
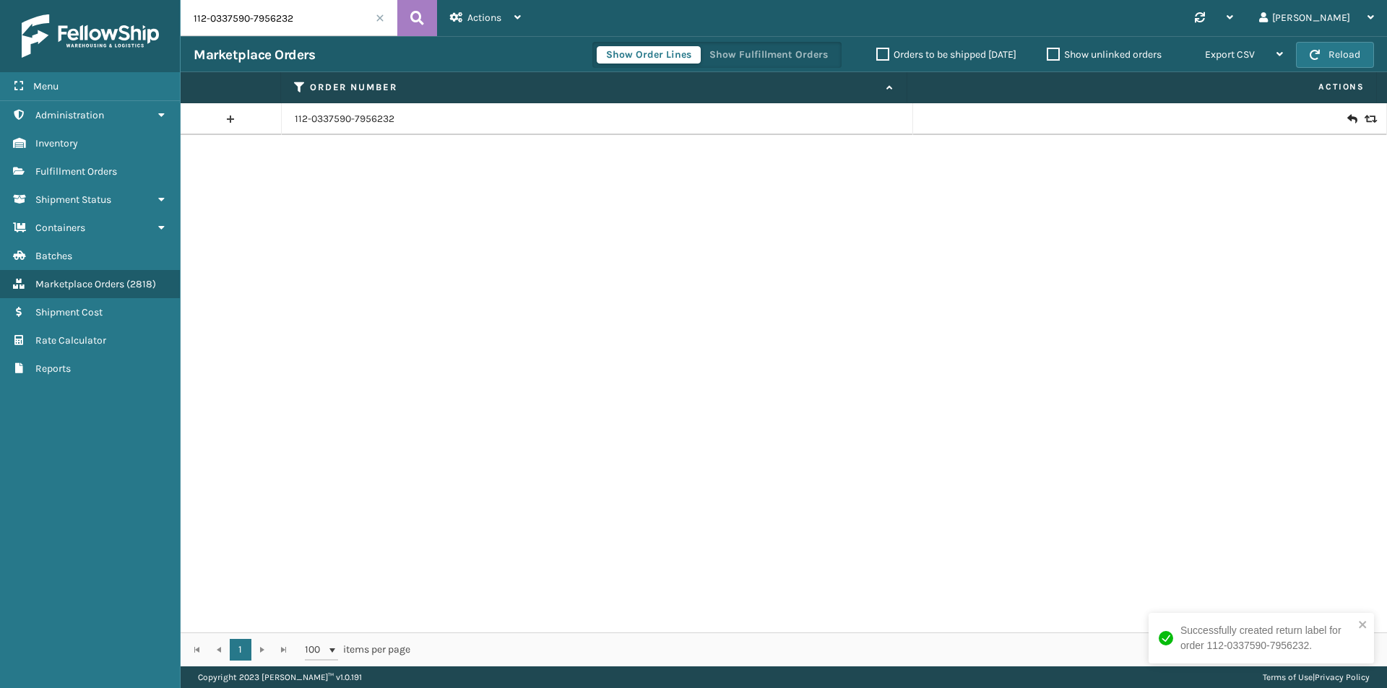
click at [1347, 118] on icon at bounding box center [1351, 119] width 9 height 14
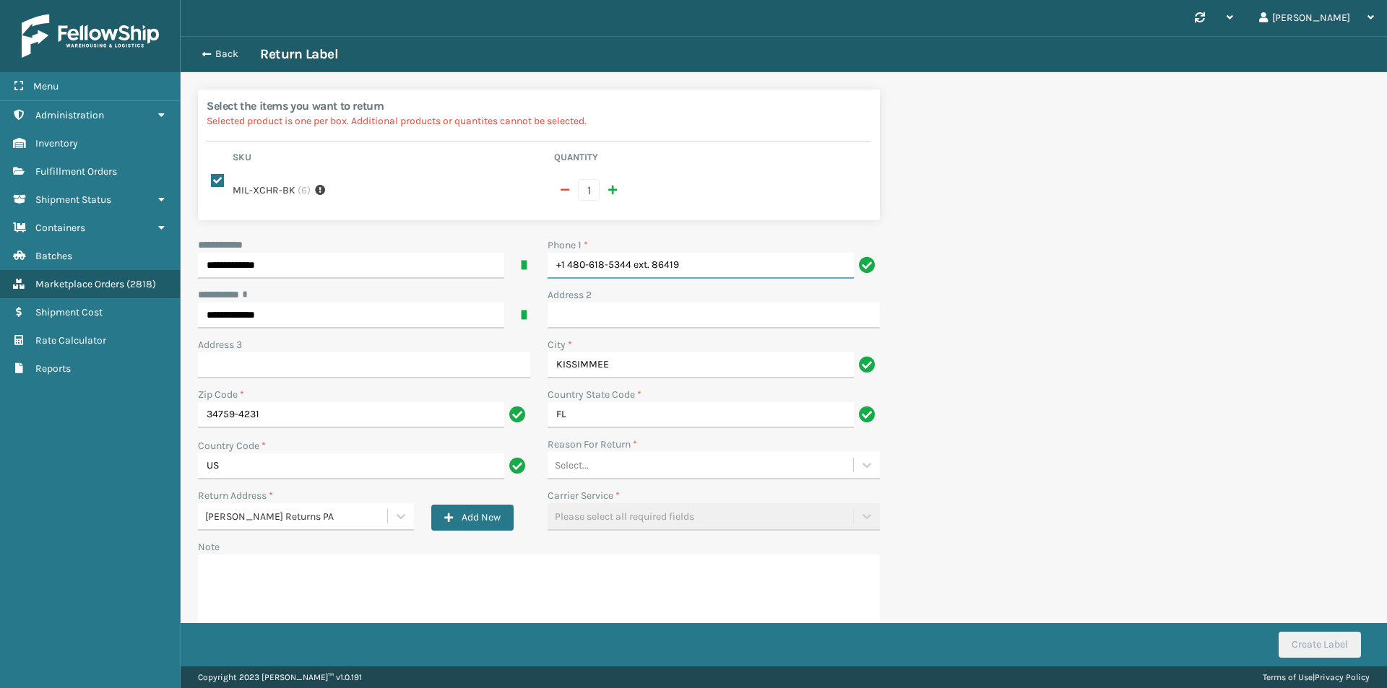
click at [675, 253] on input "+1 480-618-5344 ext. 86419" at bounding box center [701, 266] width 306 height 26
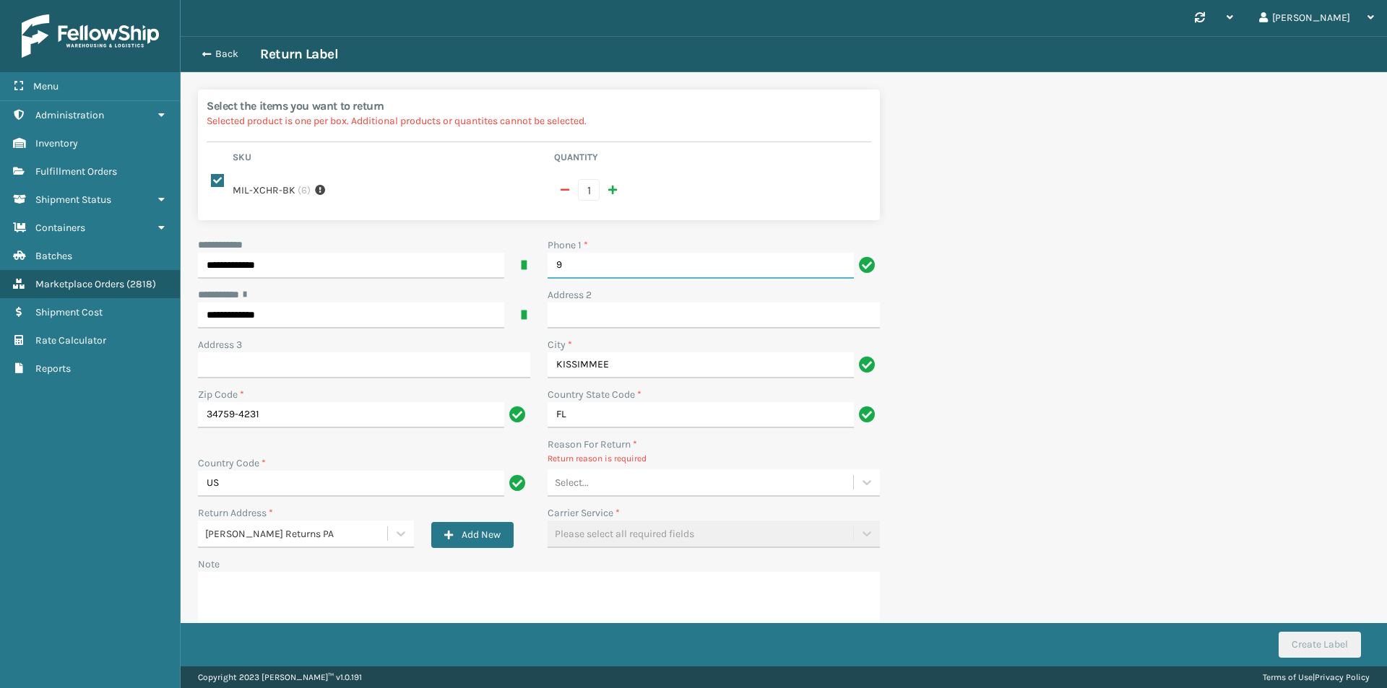
type input "9999999999"
click at [653, 471] on div "Select..." at bounding box center [701, 483] width 306 height 24
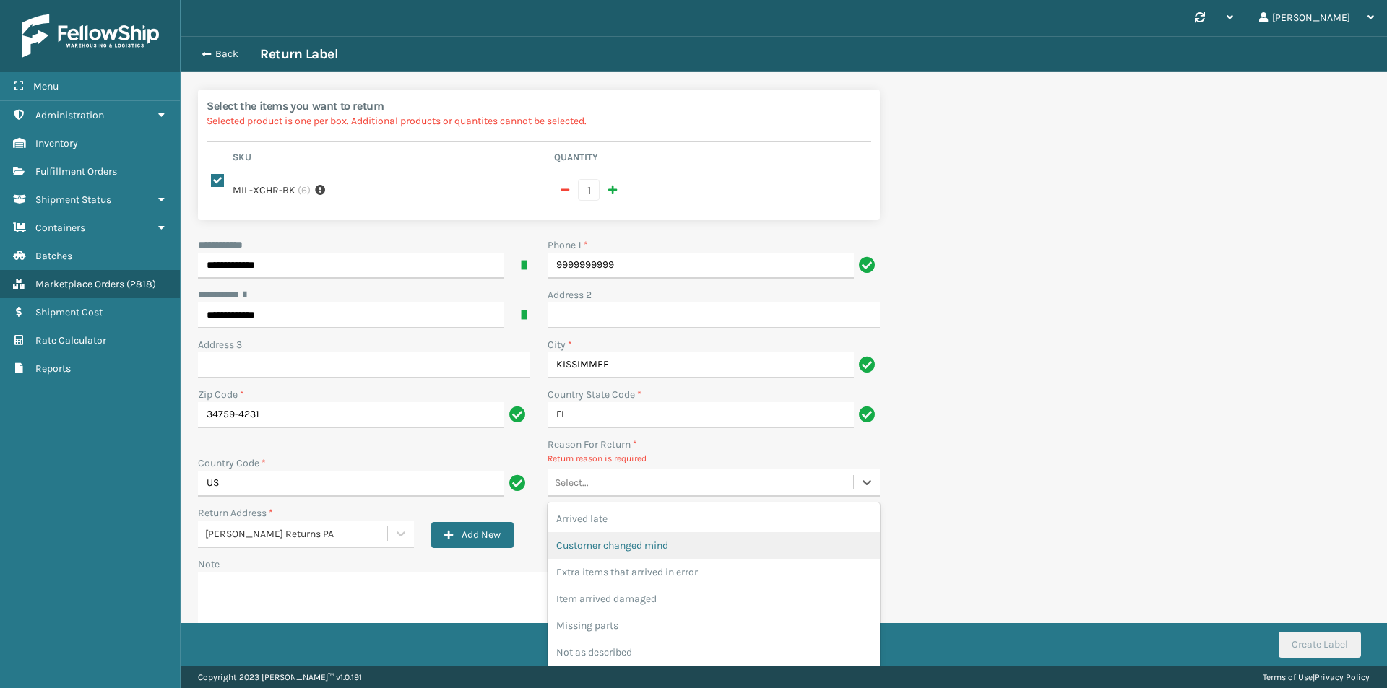
click at [662, 532] on div "Customer changed mind" at bounding box center [714, 545] width 332 height 27
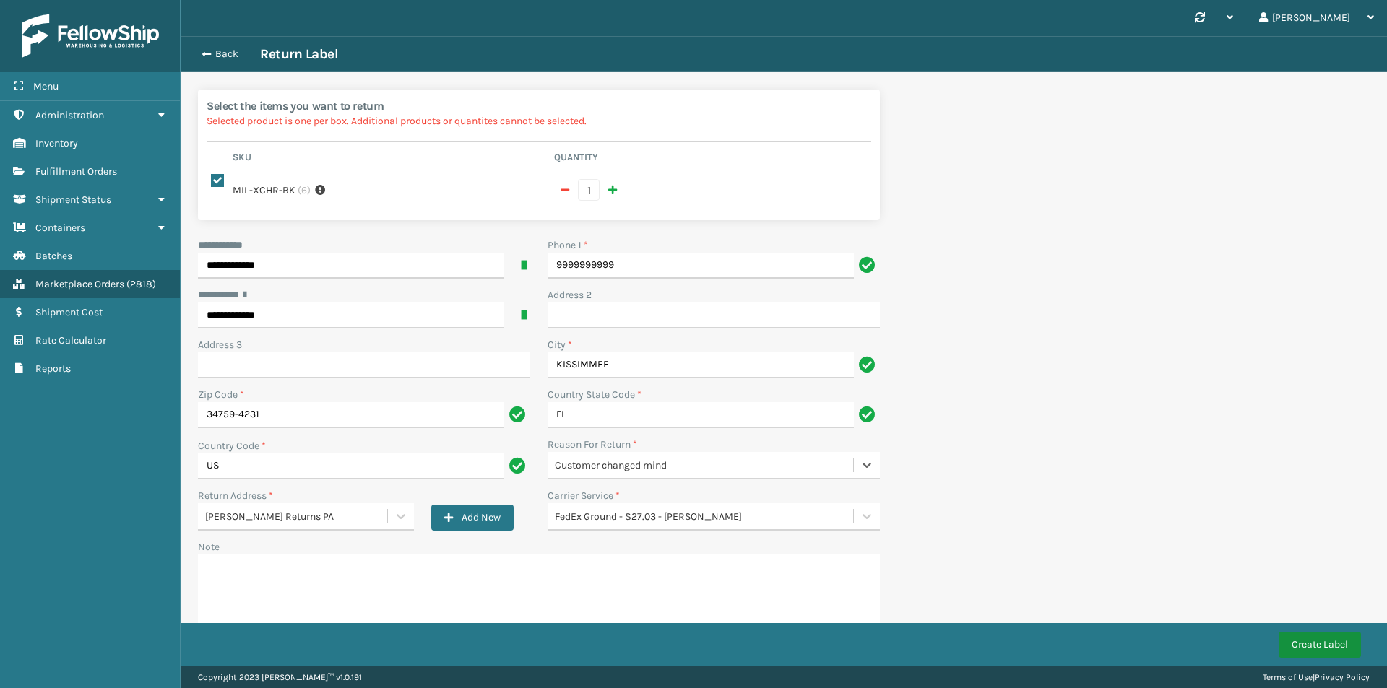
click at [1320, 643] on button "Create Label" at bounding box center [1319, 645] width 82 height 26
